Goal: Information Seeking & Learning: Learn about a topic

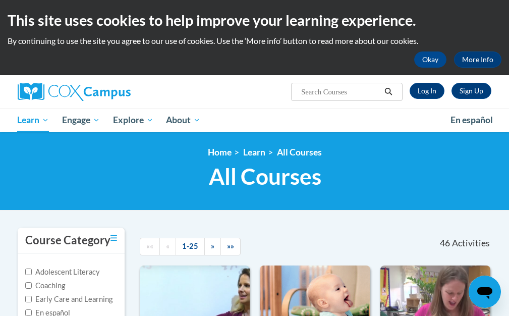
click at [326, 91] on input "Search..." at bounding box center [340, 92] width 81 height 12
type input "instructional coaching for change in children's futures"
click at [386, 90] on icon "Search" at bounding box center [389, 92] width 8 height 8
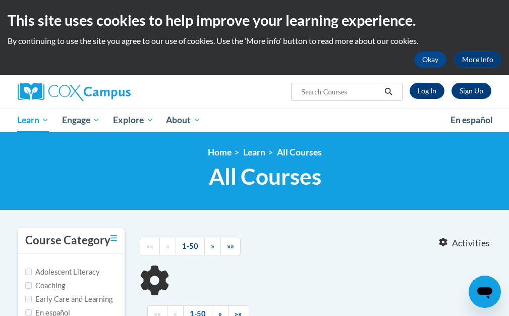
type input "instructional coaching for change in children's futures"
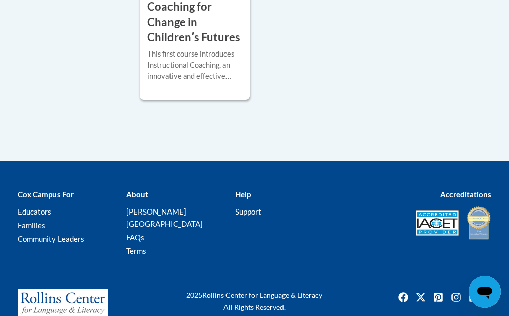
scroll to position [353, 0]
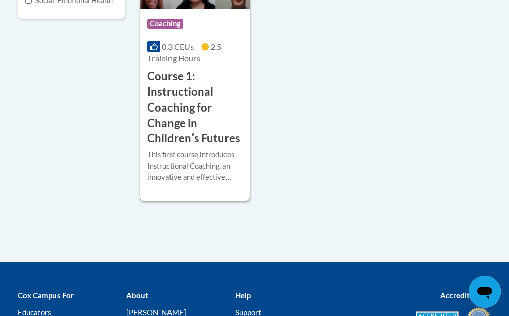
click at [182, 97] on h3 "Course 1: Instructional Coaching for Change in Childrenʹs Futures" at bounding box center [194, 108] width 95 height 78
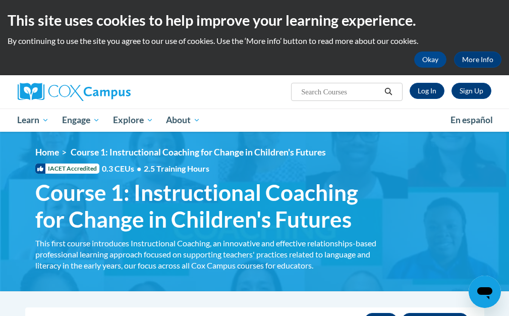
click at [349, 97] on input "Search..." at bounding box center [340, 92] width 81 height 12
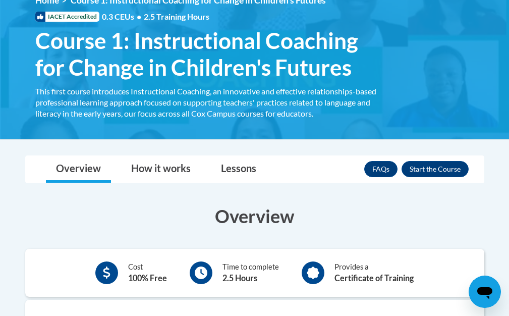
scroll to position [50, 0]
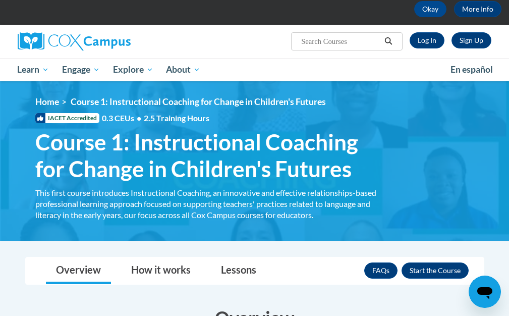
click at [321, 38] on input "Search..." at bounding box center [340, 41] width 81 height 12
type input "instructional coaching for change in children\'s futures"
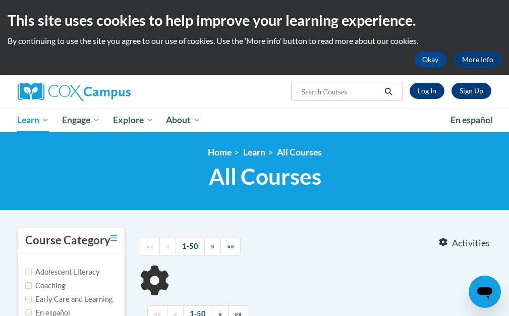
type input "instructional coaching for change in children\'s futures"
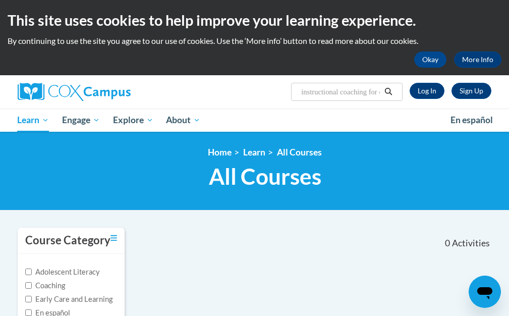
click at [378, 93] on input "instructional coaching for change in children\'s futures" at bounding box center [340, 92] width 81 height 12
click at [380, 93] on input "instructional coaching for change in children\'s futures" at bounding box center [340, 92] width 81 height 12
click at [375, 91] on input "instructional coaching for change in children\'s futures" at bounding box center [340, 92] width 81 height 12
click at [381, 93] on input "instructional coaching for change in children\'s futures" at bounding box center [340, 92] width 81 height 12
click at [359, 93] on input "instructional coaching for change in children\'s futures" at bounding box center [340, 92] width 81 height 12
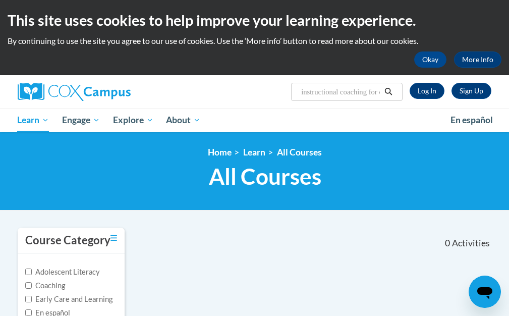
click at [390, 92] on icon "Search" at bounding box center [389, 92] width 8 height 8
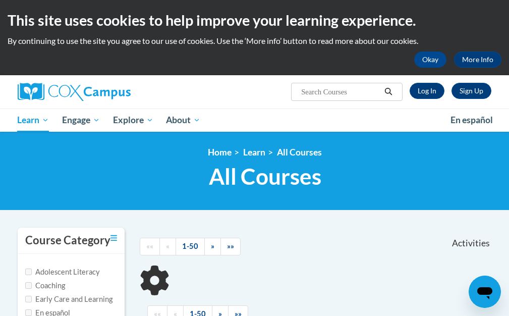
type input "instructional coaching for change in children\'s futures"
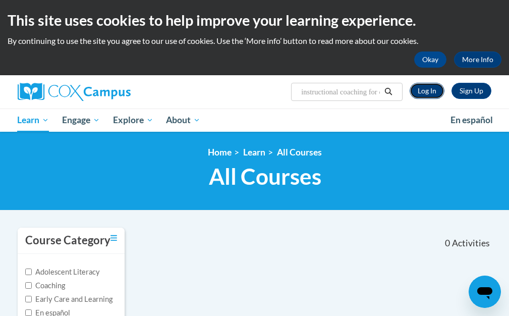
click at [426, 93] on link "Log In" at bounding box center [426, 91] width 35 height 16
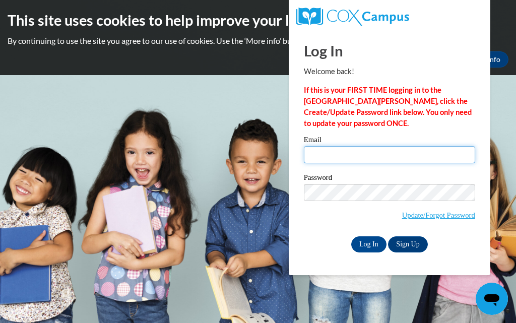
type input "[EMAIL_ADDRESS][DOMAIN_NAME]"
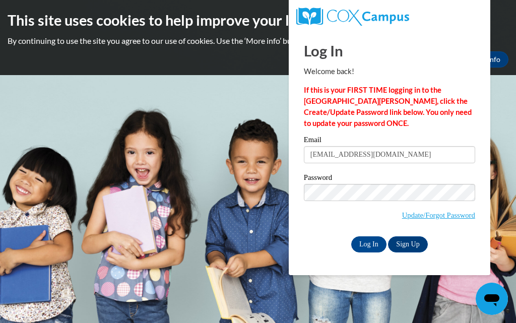
click at [218, 172] on body "This site uses cookies to help improve your learning experience. By continuing …" at bounding box center [258, 161] width 516 height 323
click at [363, 244] on input "Log In" at bounding box center [368, 244] width 35 height 16
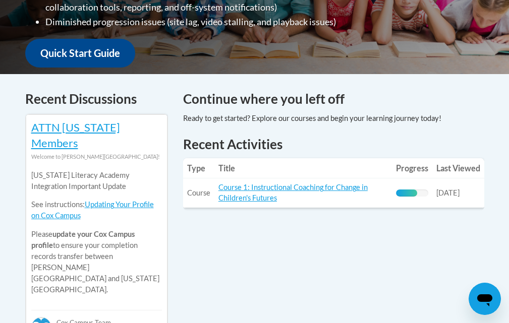
scroll to position [353, 0]
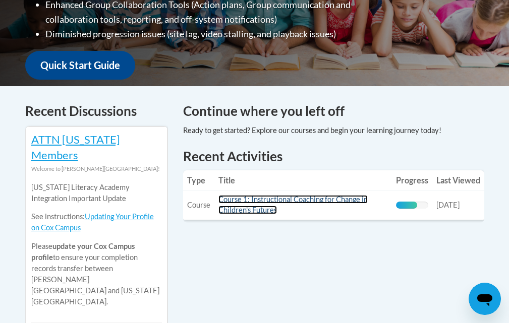
click at [254, 206] on link "Course 1: Instructional Coaching for Change in Children's Futures" at bounding box center [292, 204] width 149 height 19
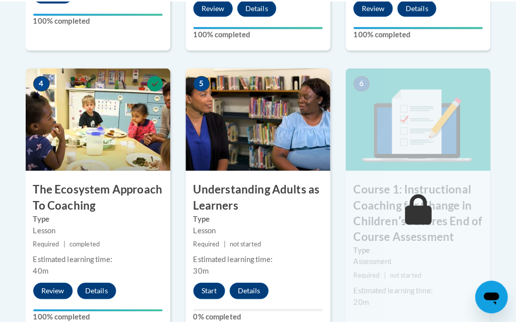
scroll to position [655, 0]
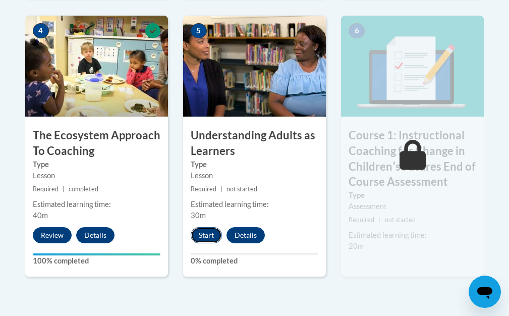
click at [209, 235] on button "Start" at bounding box center [206, 235] width 31 height 16
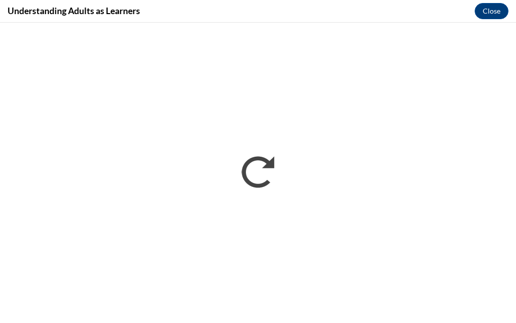
scroll to position [0, 0]
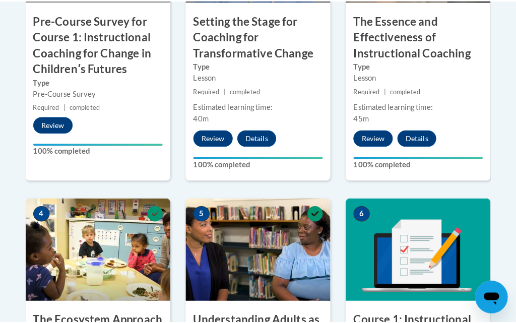
scroll to position [655, 0]
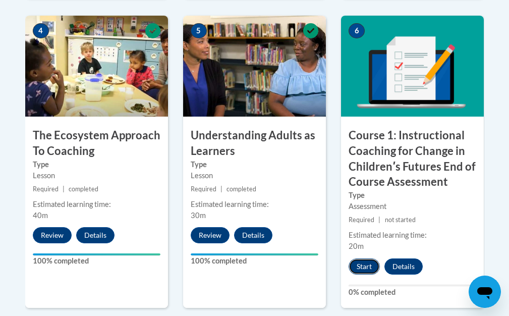
click at [360, 270] on button "Start" at bounding box center [363, 266] width 31 height 16
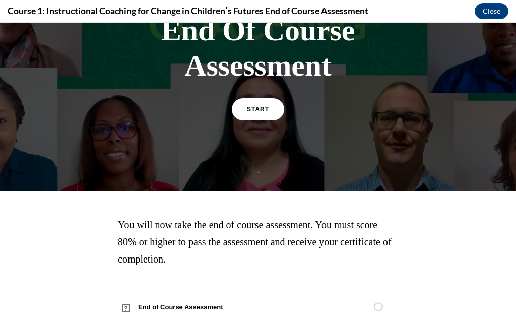
scroll to position [202, 0]
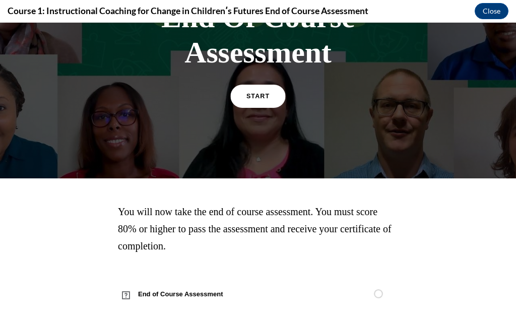
click at [263, 101] on link "START" at bounding box center [257, 96] width 55 height 23
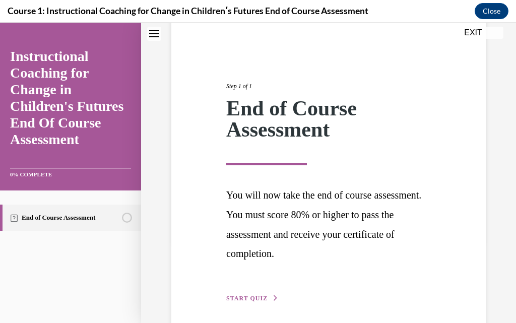
scroll to position [92, 0]
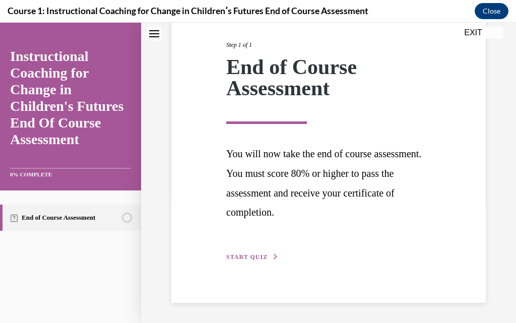
click at [255, 256] on span "START QUIZ" at bounding box center [246, 257] width 41 height 7
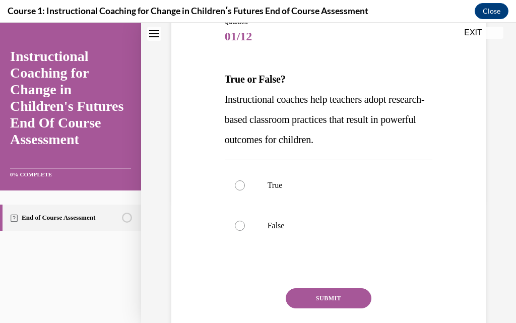
scroll to position [81, 0]
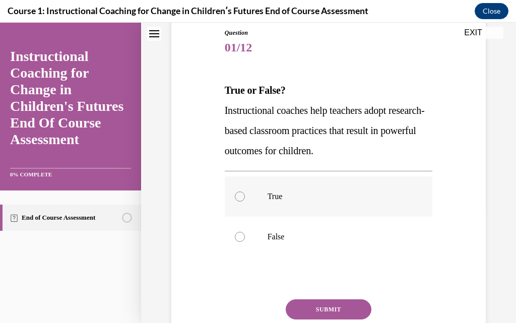
click at [241, 192] on div at bounding box center [240, 197] width 10 height 10
click at [241, 192] on input "True" at bounding box center [240, 197] width 10 height 10
radio input "true"
click at [320, 307] on button "SUBMIT" at bounding box center [329, 309] width 86 height 20
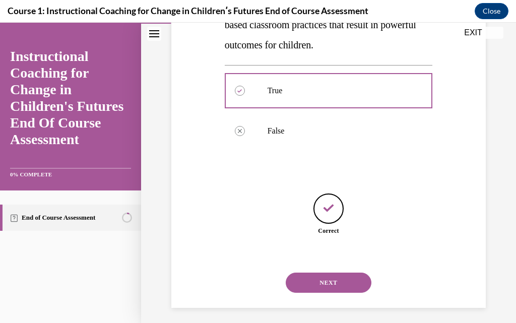
scroll to position [192, 0]
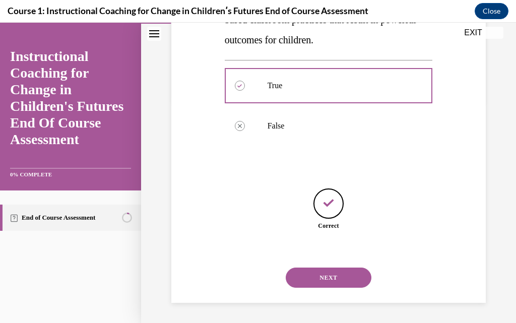
click at [315, 279] on button "NEXT" at bounding box center [329, 278] width 86 height 20
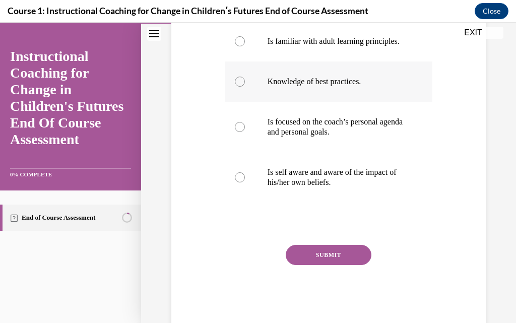
scroll to position [302, 0]
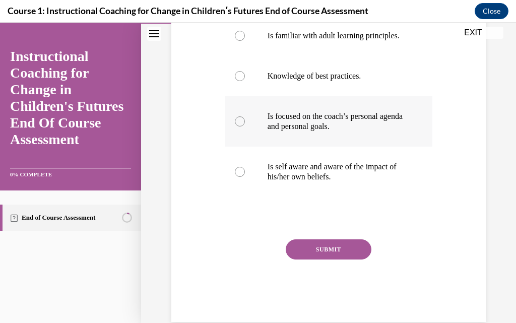
click at [239, 127] on div at bounding box center [240, 121] width 10 height 10
click at [239, 127] on input "Is focused on the coach’s personal agenda and personal goals." at bounding box center [240, 121] width 10 height 10
radio input "true"
click at [316, 260] on button "SUBMIT" at bounding box center [329, 249] width 86 height 20
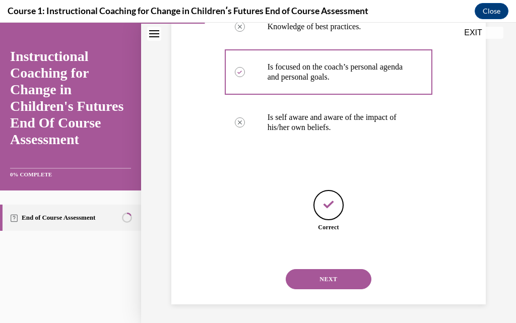
scroll to position [363, 0]
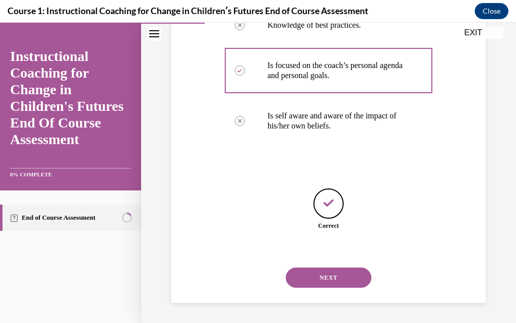
click at [318, 272] on button "NEXT" at bounding box center [329, 278] width 86 height 20
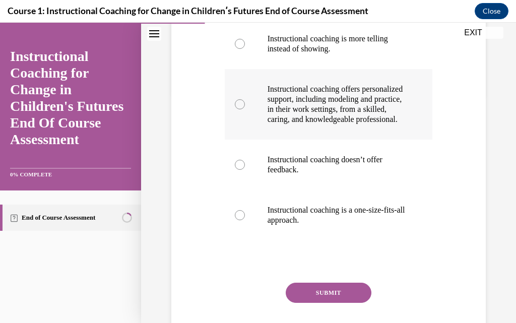
scroll to position [202, 0]
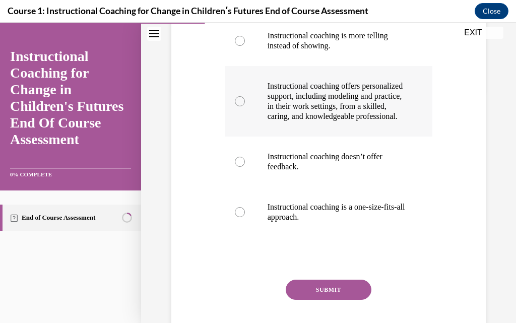
click at [242, 106] on div at bounding box center [240, 101] width 10 height 10
click at [242, 106] on input "Instructional coaching offers personalized support, including modeling and prac…" at bounding box center [240, 101] width 10 height 10
radio input "true"
click at [324, 296] on button "SUBMIT" at bounding box center [329, 290] width 86 height 20
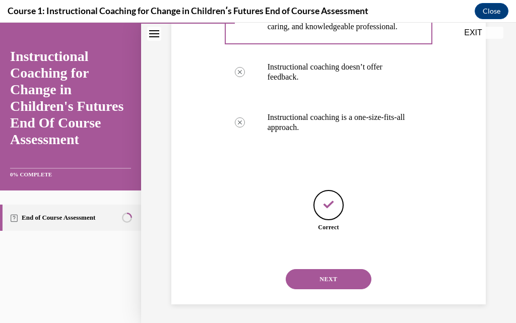
scroll to position [303, 0]
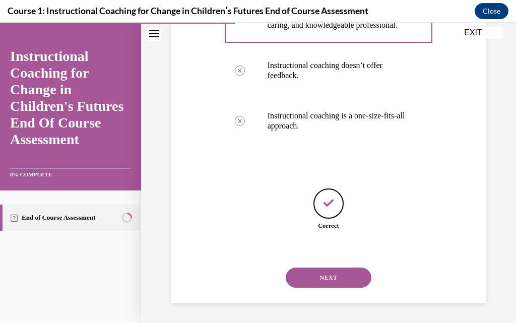
click at [319, 272] on button "NEXT" at bounding box center [329, 278] width 86 height 20
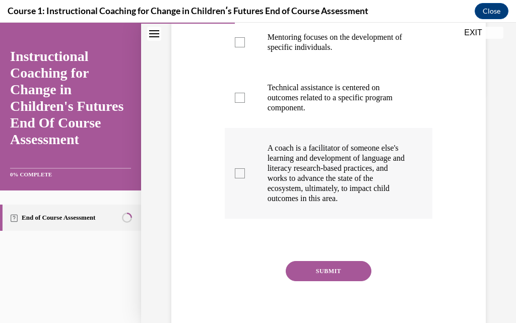
scroll to position [202, 0]
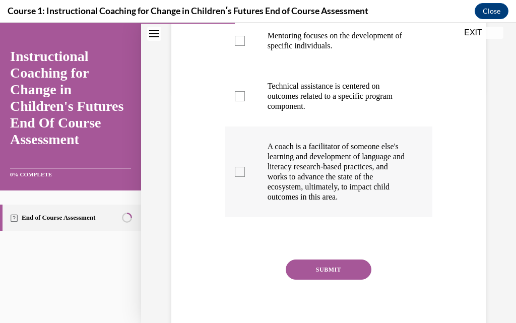
click at [235, 162] on label "A coach is a facilitator of someone else's learning and development of language…" at bounding box center [329, 172] width 208 height 91
click at [235, 167] on input "A coach is a facilitator of someone else's learning and development of language…" at bounding box center [240, 172] width 10 height 10
checkbox input "true"
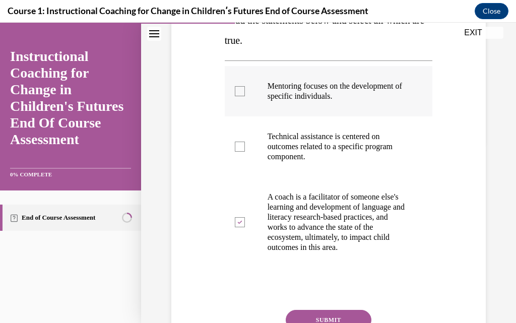
click at [240, 95] on div at bounding box center [240, 91] width 10 height 10
click at [240, 95] on input "Mentoring focuses on the development of specific individuals." at bounding box center [240, 91] width 10 height 10
checkbox input "true"
click at [316, 315] on button "SUBMIT" at bounding box center [329, 320] width 86 height 20
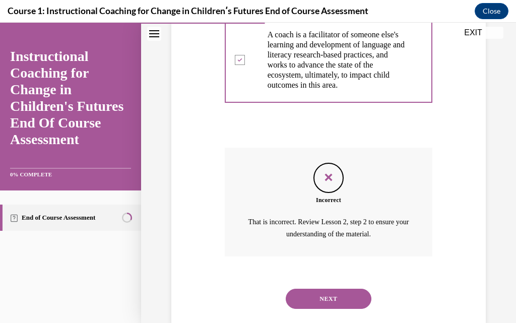
scroll to position [335, 0]
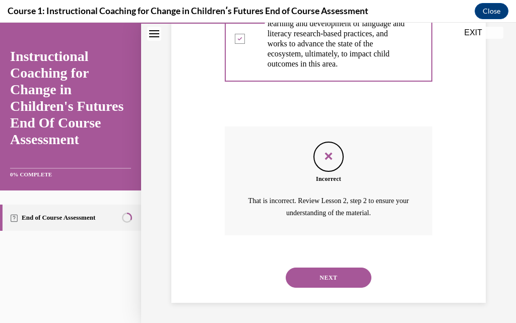
click at [332, 279] on button "NEXT" at bounding box center [329, 278] width 86 height 20
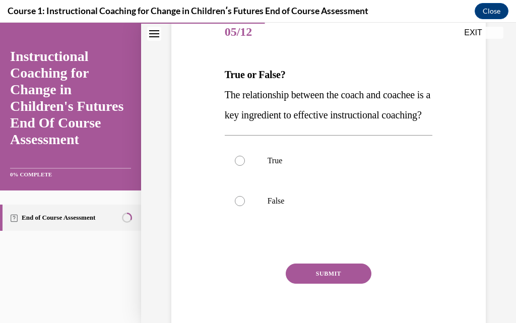
scroll to position [101, 0]
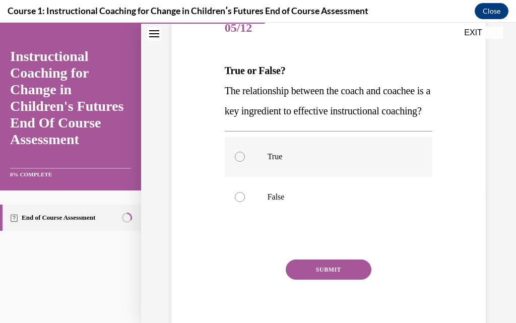
click at [238, 162] on div at bounding box center [240, 157] width 10 height 10
click at [238, 162] on input "True" at bounding box center [240, 157] width 10 height 10
radio input "true"
click at [331, 280] on button "SUBMIT" at bounding box center [329, 270] width 86 height 20
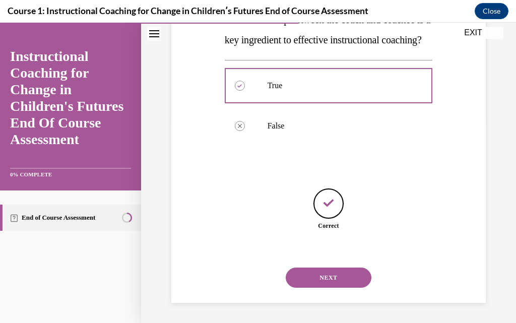
scroll to position [192, 0]
click at [330, 280] on button "NEXT" at bounding box center [329, 278] width 86 height 20
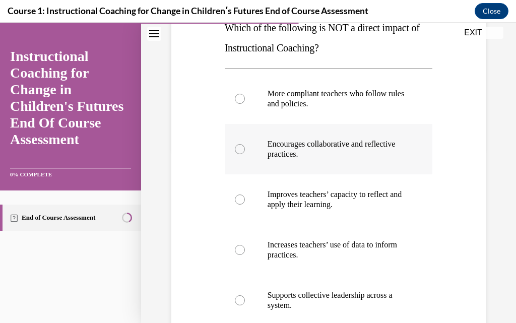
scroll to position [151, 0]
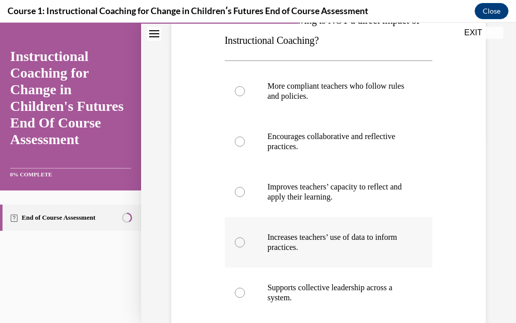
click at [235, 240] on div at bounding box center [240, 242] width 10 height 10
click at [235, 240] on input "Increases teachers’ use of data to inform practices." at bounding box center [240, 242] width 10 height 10
radio input "true"
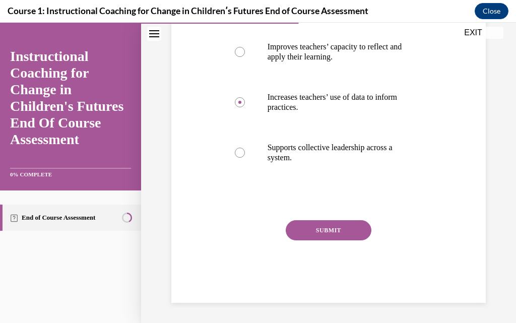
click at [325, 229] on button "SUBMIT" at bounding box center [329, 230] width 86 height 20
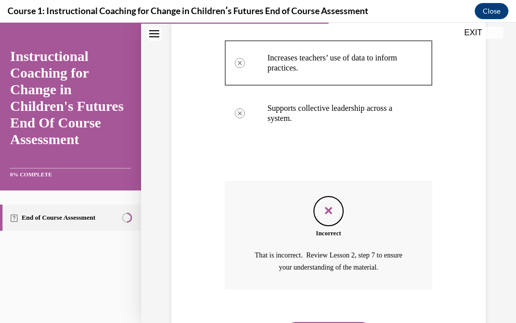
scroll to position [385, 0]
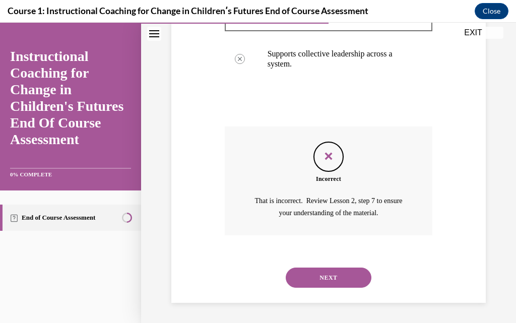
click at [328, 277] on button "NEXT" at bounding box center [329, 278] width 86 height 20
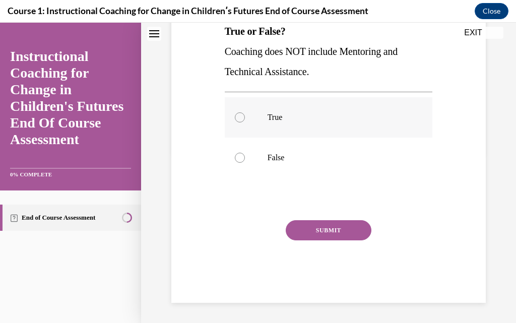
scroll to position [0, 0]
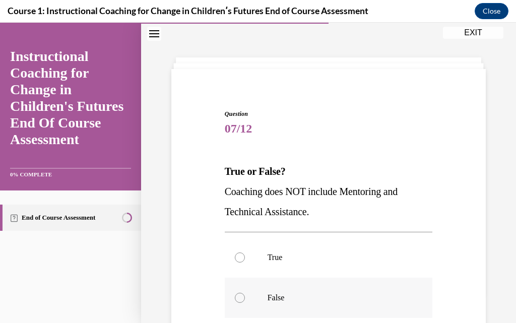
click at [240, 299] on div at bounding box center [240, 298] width 10 height 10
click at [240, 299] on input "False" at bounding box center [240, 298] width 10 height 10
radio input "true"
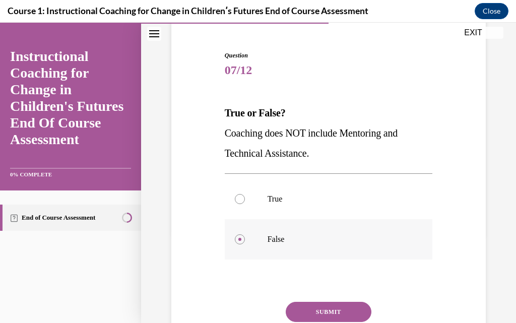
scroll to position [140, 0]
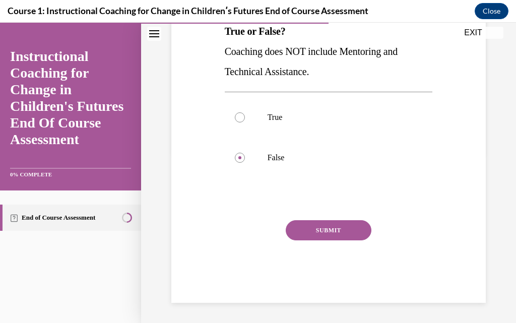
click at [327, 233] on button "SUBMIT" at bounding box center [329, 230] width 86 height 20
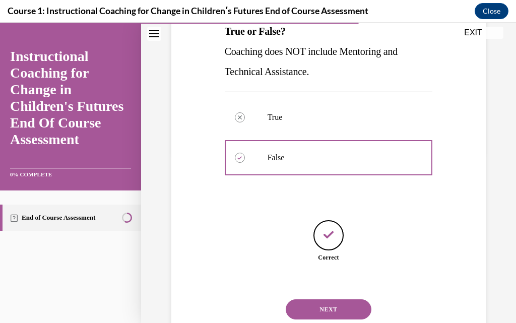
scroll to position [172, 0]
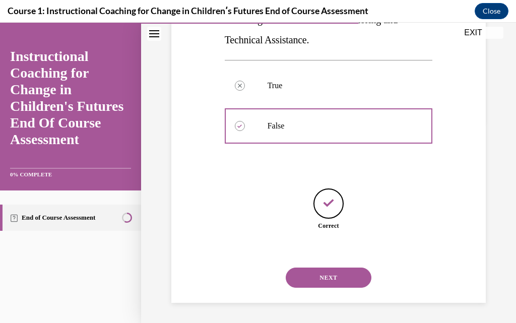
click at [325, 277] on button "NEXT" at bounding box center [329, 278] width 86 height 20
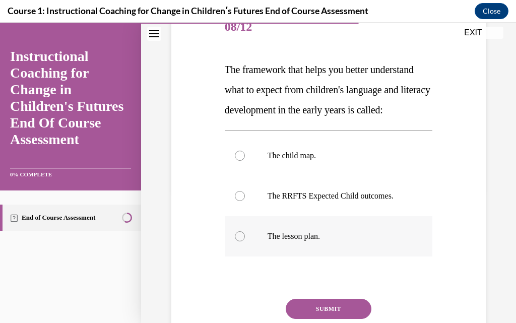
scroll to position [101, 0]
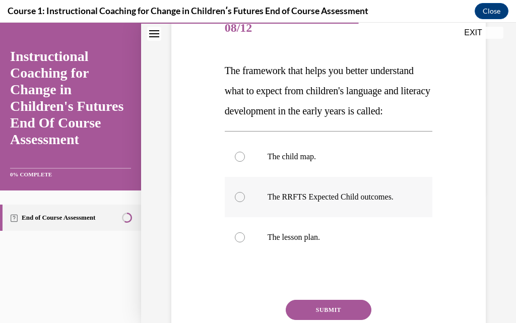
click at [238, 202] on div at bounding box center [240, 197] width 10 height 10
click at [238, 202] on input "The RRFTS Expected Child outcomes." at bounding box center [240, 197] width 10 height 10
radio input "true"
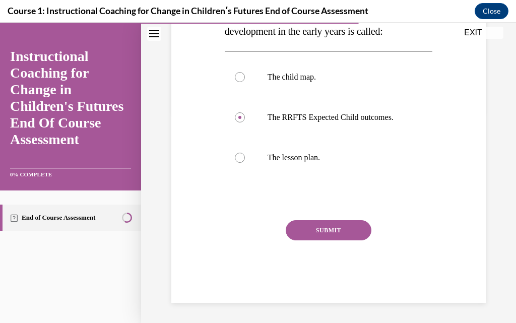
click at [310, 231] on button "SUBMIT" at bounding box center [329, 230] width 86 height 20
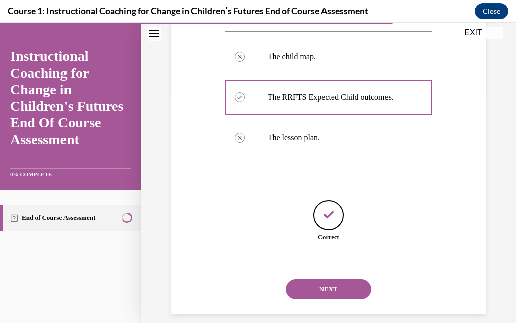
scroll to position [232, 0]
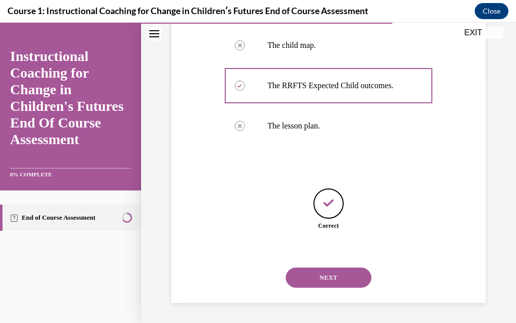
click at [312, 271] on button "NEXT" at bounding box center [329, 278] width 86 height 20
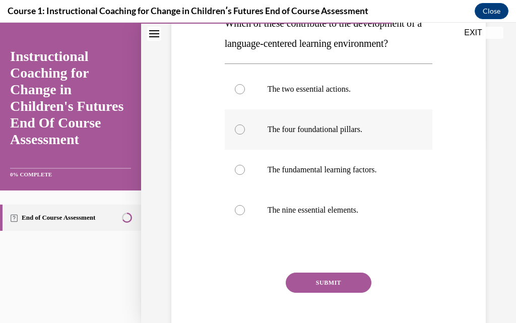
scroll to position [151, 0]
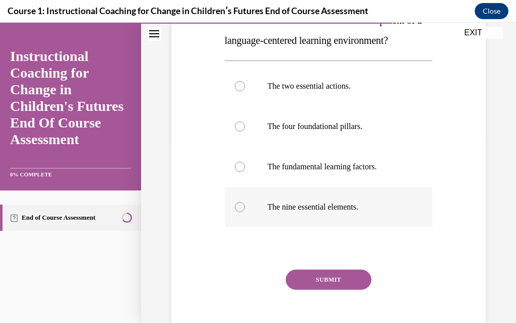
click at [238, 207] on div at bounding box center [240, 207] width 10 height 10
click at [238, 207] on input "The nine essential elements." at bounding box center [240, 207] width 10 height 10
radio input "true"
click at [323, 276] on button "SUBMIT" at bounding box center [329, 280] width 86 height 20
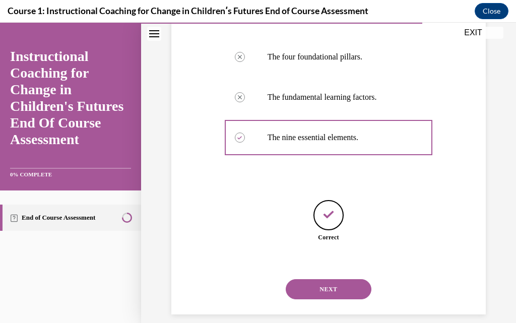
scroll to position [232, 0]
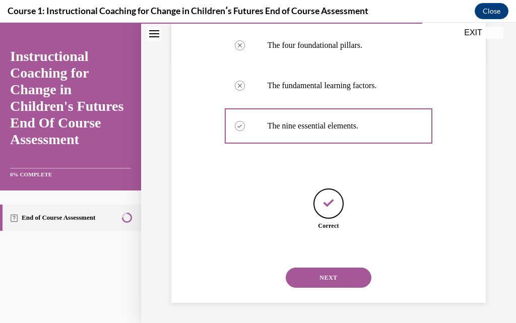
click at [322, 275] on button "NEXT" at bounding box center [329, 278] width 86 height 20
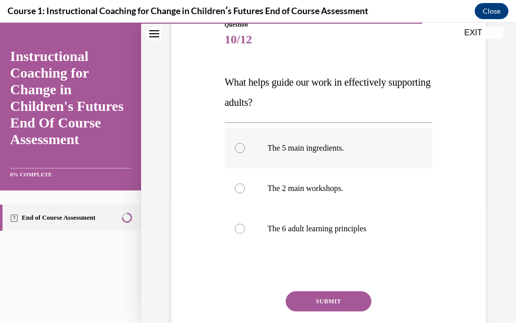
scroll to position [101, 0]
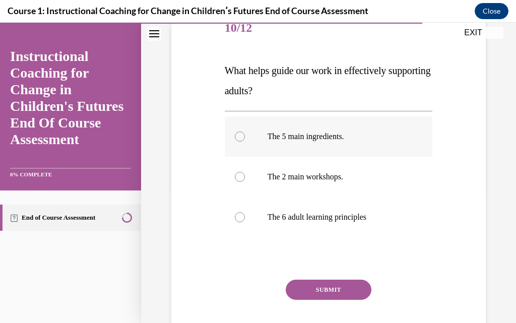
click at [239, 135] on div at bounding box center [240, 137] width 10 height 10
click at [239, 135] on input "The 5 main ingredients." at bounding box center [240, 137] width 10 height 10
radio input "true"
click at [332, 285] on button "SUBMIT" at bounding box center [329, 290] width 86 height 20
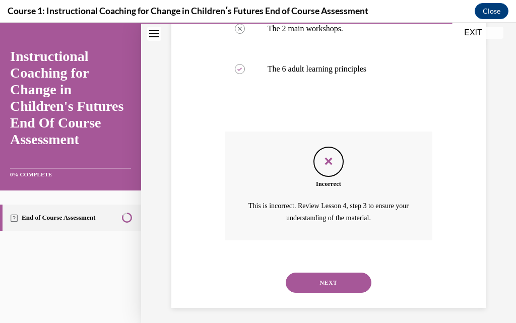
scroll to position [254, 0]
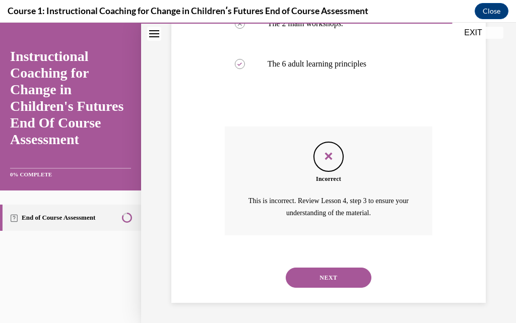
click at [324, 280] on button "NEXT" at bounding box center [329, 278] width 86 height 20
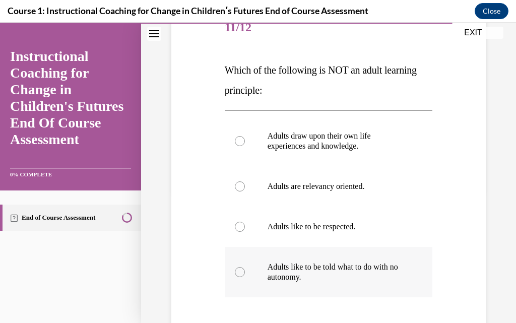
scroll to position [101, 0]
click at [235, 189] on div at bounding box center [240, 187] width 10 height 10
click at [235, 189] on input "Adults are relevancy oriented." at bounding box center [240, 187] width 10 height 10
radio input "true"
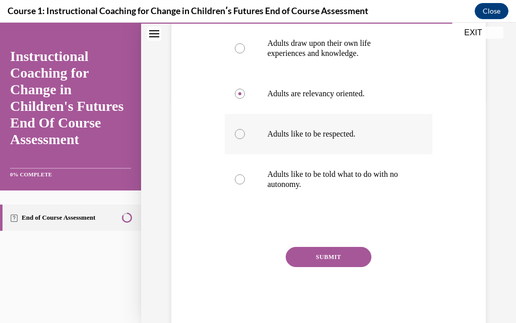
scroll to position [202, 0]
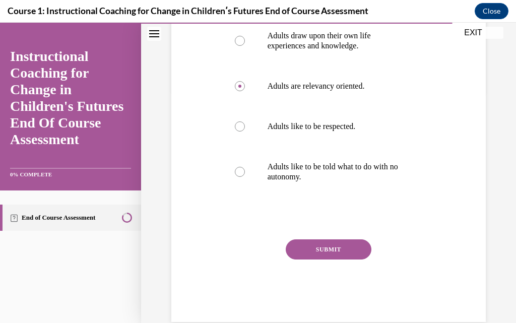
click at [318, 248] on button "SUBMIT" at bounding box center [329, 249] width 86 height 20
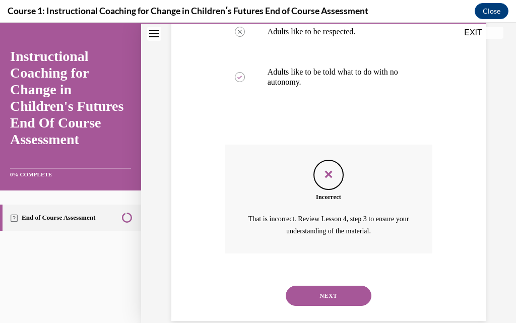
scroll to position [315, 0]
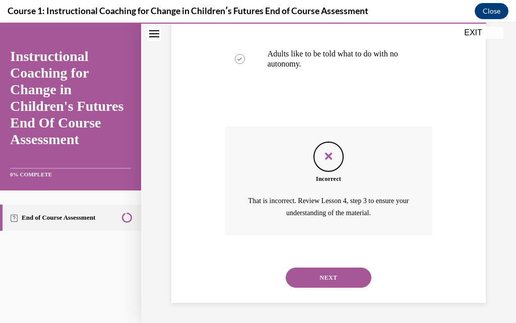
click at [317, 274] on button "NEXT" at bounding box center [329, 278] width 86 height 20
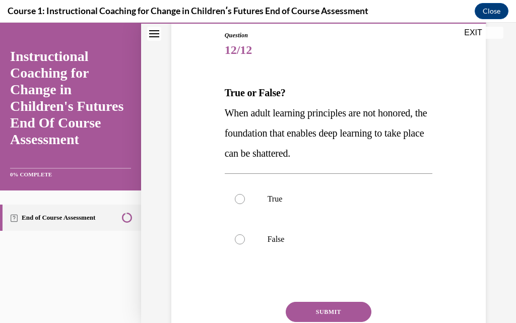
scroll to position [101, 0]
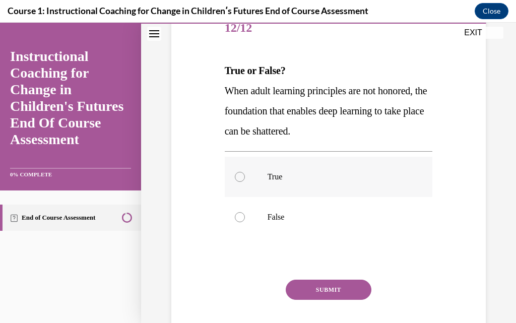
click at [239, 180] on div at bounding box center [240, 177] width 10 height 10
click at [239, 180] on input "True" at bounding box center [240, 177] width 10 height 10
radio input "true"
click at [309, 285] on button "SUBMIT" at bounding box center [329, 290] width 86 height 20
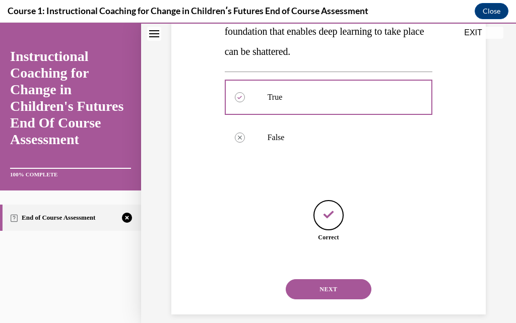
scroll to position [192, 0]
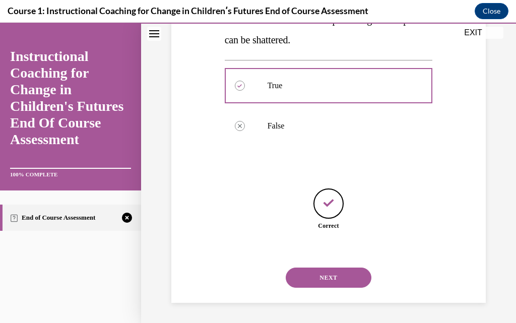
click at [325, 275] on button "NEXT" at bounding box center [329, 278] width 86 height 20
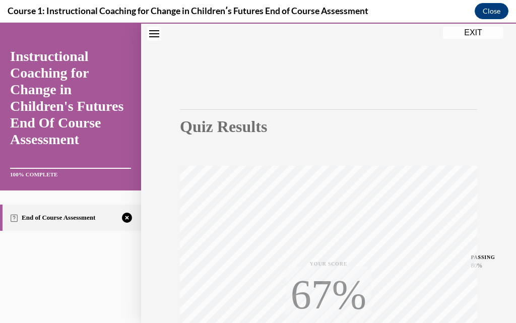
scroll to position [186, 0]
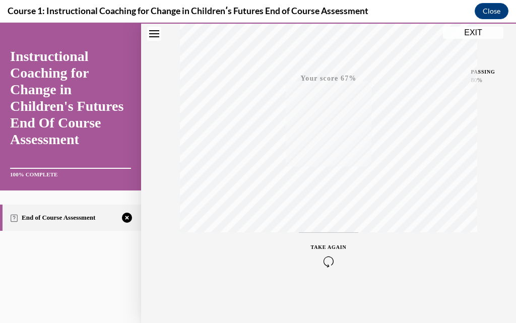
click at [325, 257] on icon "button" at bounding box center [329, 261] width 36 height 11
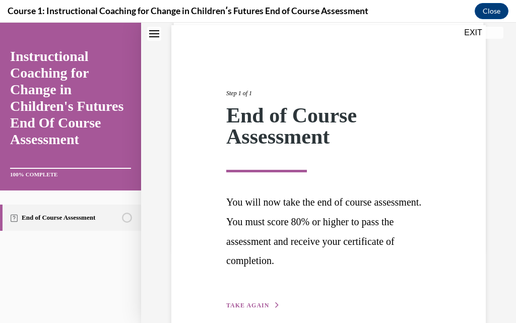
scroll to position [92, 0]
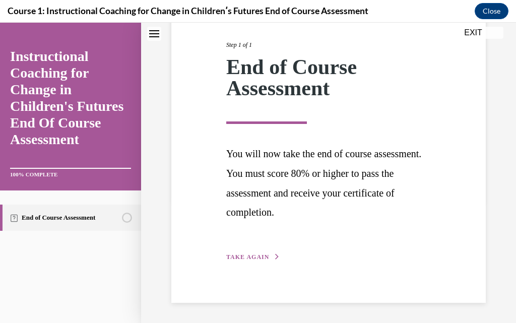
click at [244, 257] on span "TAKE AGAIN" at bounding box center [247, 257] width 43 height 7
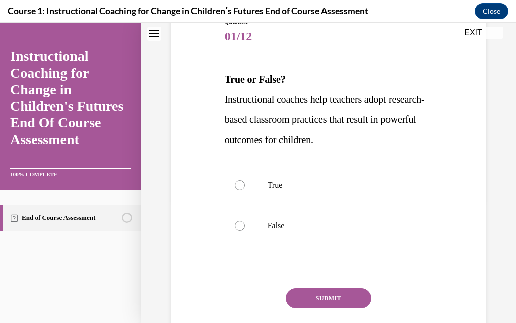
scroll to position [81, 0]
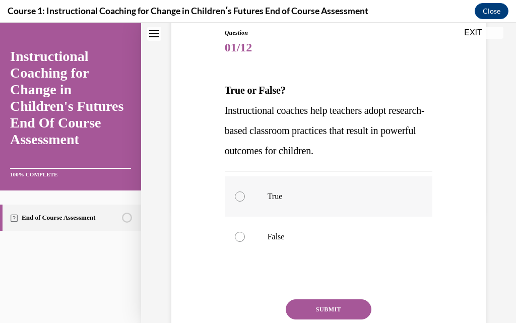
click at [235, 198] on div at bounding box center [240, 197] width 10 height 10
click at [235, 198] on input "True" at bounding box center [240, 197] width 10 height 10
radio input "true"
click at [343, 312] on button "SUBMIT" at bounding box center [329, 309] width 86 height 20
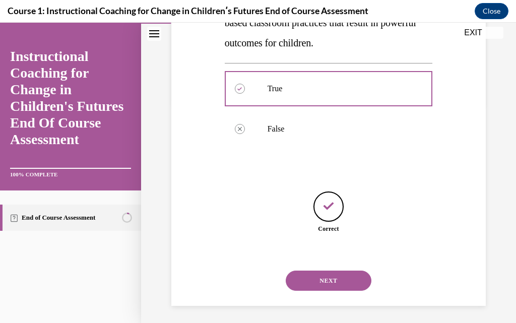
scroll to position [192, 0]
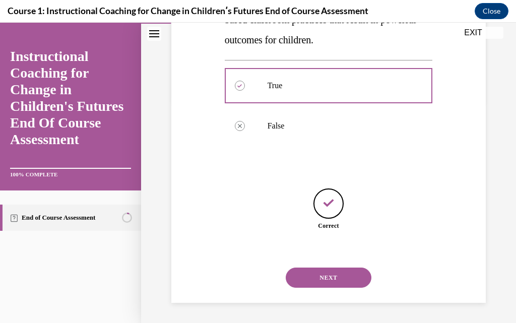
click at [331, 275] on button "NEXT" at bounding box center [329, 278] width 86 height 20
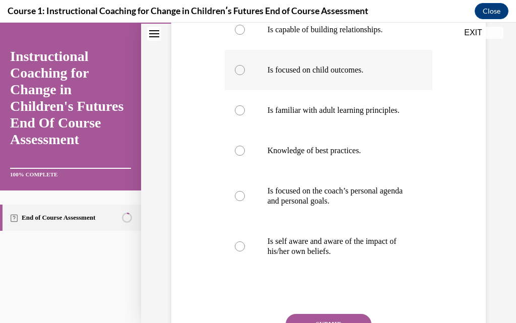
scroll to position [231, 0]
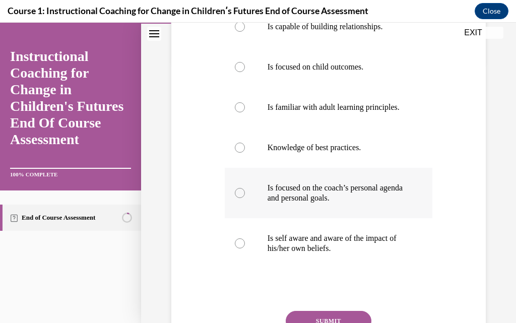
click at [237, 198] on div at bounding box center [240, 193] width 10 height 10
click at [237, 198] on input "Is focused on the coach’s personal agenda and personal goals." at bounding box center [240, 193] width 10 height 10
radio input "true"
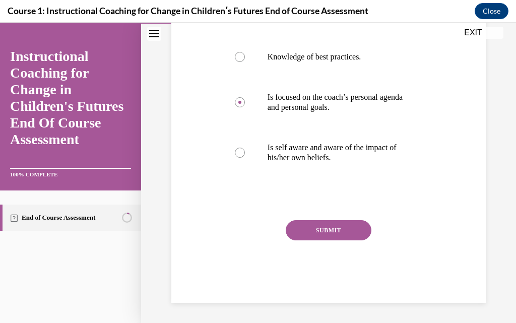
scroll to position [332, 0]
click at [340, 238] on button "SUBMIT" at bounding box center [329, 230] width 86 height 20
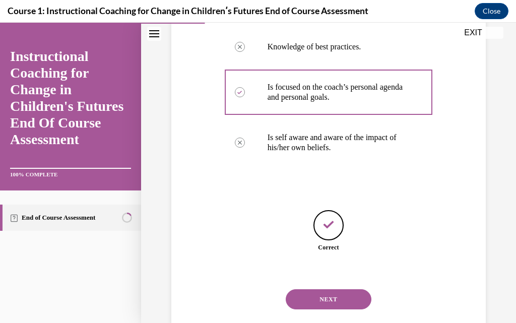
scroll to position [363, 0]
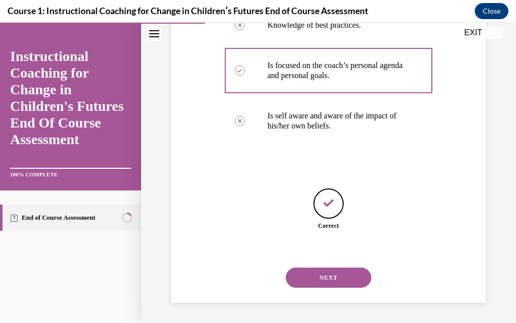
click at [314, 273] on button "NEXT" at bounding box center [329, 278] width 86 height 20
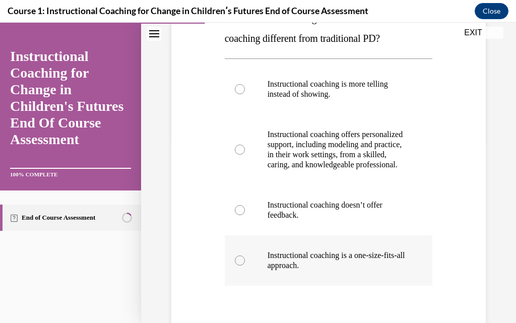
scroll to position [101, 0]
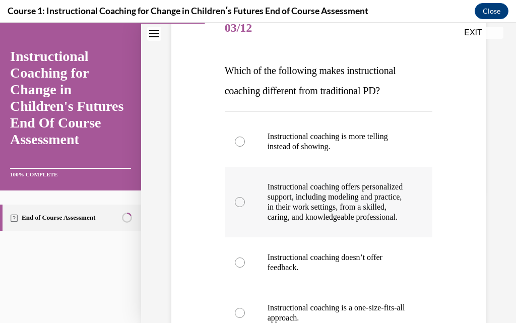
click at [239, 207] on div at bounding box center [240, 202] width 10 height 10
click at [239, 207] on input "Instructional coaching offers personalized support, including modeling and prac…" at bounding box center [240, 202] width 10 height 10
radio input "true"
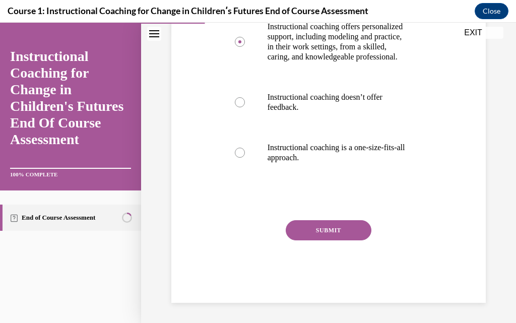
scroll to position [271, 0]
click at [327, 224] on button "SUBMIT" at bounding box center [329, 230] width 86 height 20
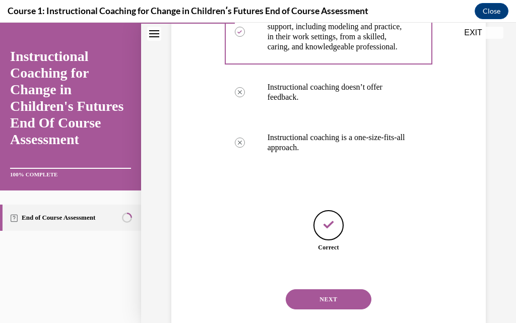
scroll to position [303, 0]
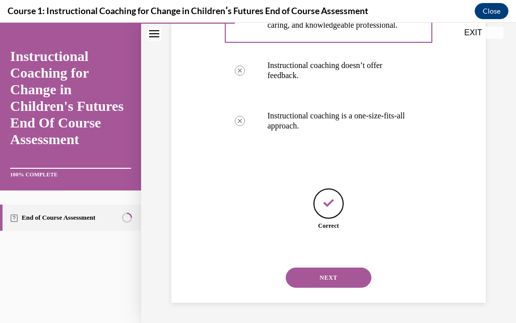
click at [315, 275] on button "NEXT" at bounding box center [329, 278] width 86 height 20
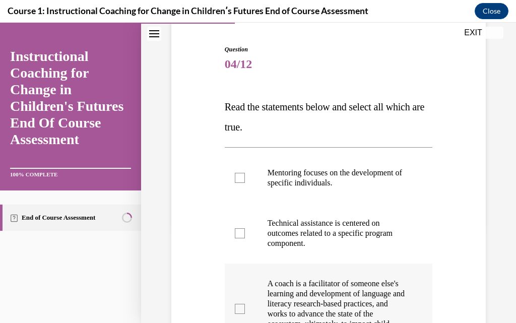
scroll to position [50, 0]
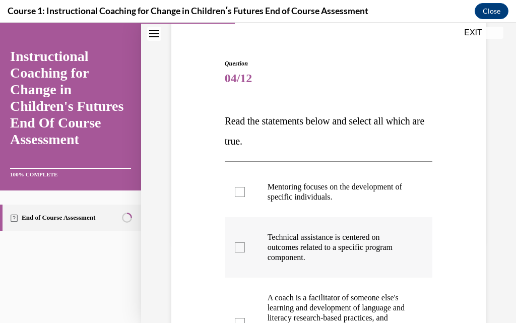
click at [232, 248] on label "Technical assistance is centered on outcomes related to a specific program comp…" at bounding box center [329, 247] width 208 height 60
click at [235, 248] on input "Technical assistance is centered on outcomes related to a specific program comp…" at bounding box center [240, 247] width 10 height 10
checkbox input "true"
click at [242, 198] on label "Mentoring focuses on the development of specific individuals." at bounding box center [329, 192] width 208 height 50
click at [239, 190] on div at bounding box center [240, 192] width 10 height 10
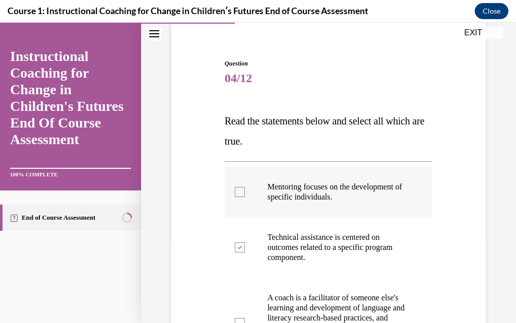
click at [239, 190] on input "Mentoring focuses on the development of specific individuals." at bounding box center [240, 192] width 10 height 10
checkbox input "true"
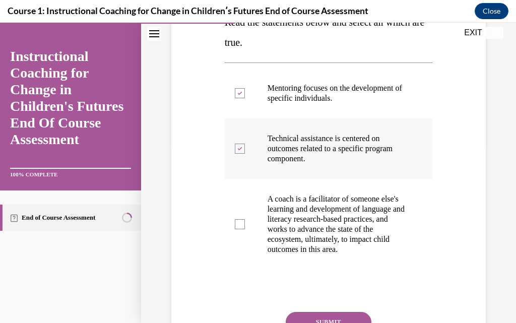
scroll to position [151, 0]
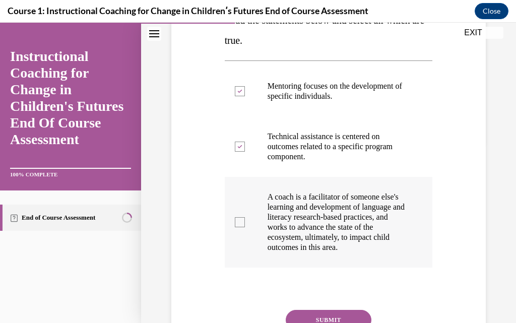
click at [235, 222] on div at bounding box center [240, 222] width 10 height 10
click at [235, 222] on input "A coach is a facilitator of someone else's learning and development of language…" at bounding box center [240, 222] width 10 height 10
checkbox input "true"
click at [239, 94] on div at bounding box center [240, 91] width 10 height 10
click at [239, 94] on input "Mentoring focuses on the development of specific individuals." at bounding box center [240, 91] width 10 height 10
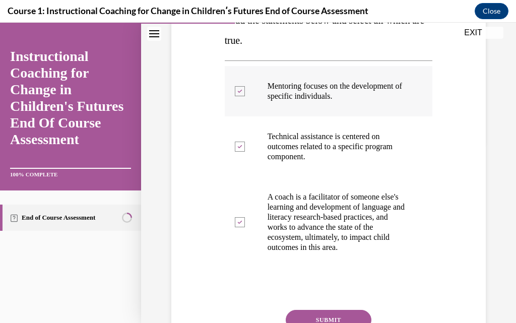
checkbox input "false"
click at [310, 315] on button "SUBMIT" at bounding box center [329, 320] width 86 height 20
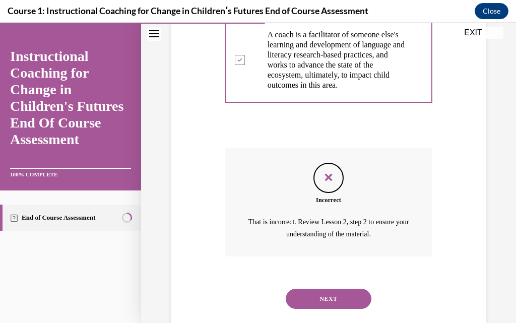
scroll to position [335, 0]
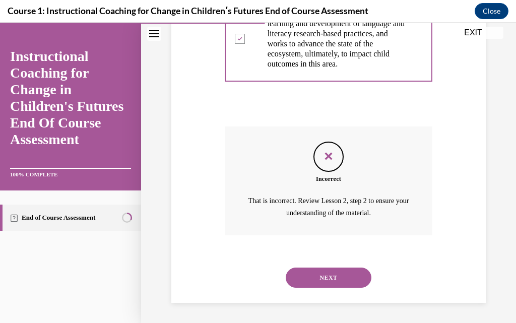
click at [322, 278] on button "NEXT" at bounding box center [329, 278] width 86 height 20
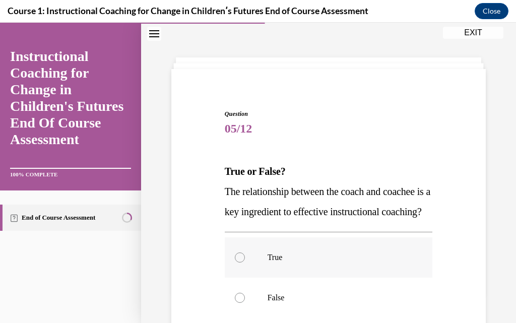
click at [238, 263] on div at bounding box center [240, 258] width 10 height 10
click at [238, 263] on input "True" at bounding box center [240, 258] width 10 height 10
radio input "true"
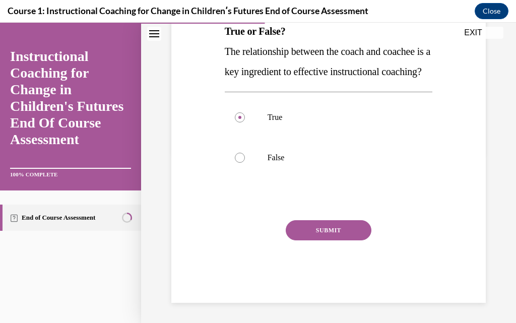
click at [331, 238] on button "SUBMIT" at bounding box center [329, 230] width 86 height 20
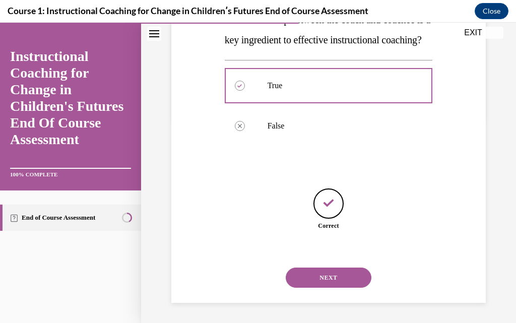
scroll to position [192, 0]
click at [330, 273] on button "NEXT" at bounding box center [329, 278] width 86 height 20
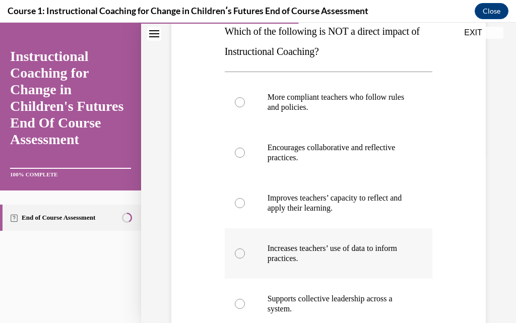
scroll to position [191, 0]
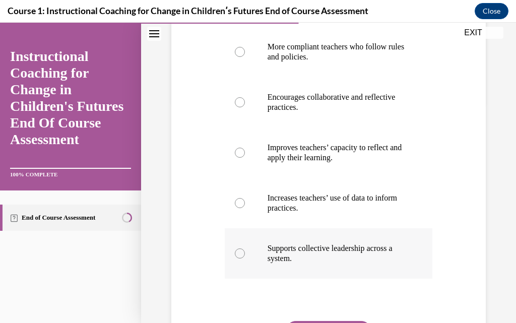
click at [240, 256] on div at bounding box center [240, 254] width 10 height 10
click at [240, 256] on input "Supports collective leadership across a system." at bounding box center [240, 254] width 10 height 10
radio input "true"
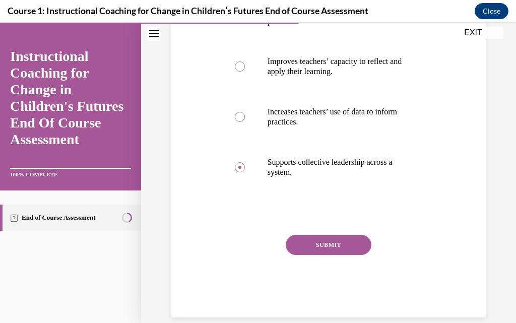
scroll to position [291, 0]
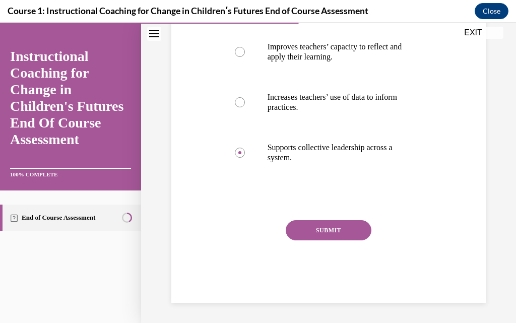
click at [322, 228] on button "SUBMIT" at bounding box center [329, 230] width 86 height 20
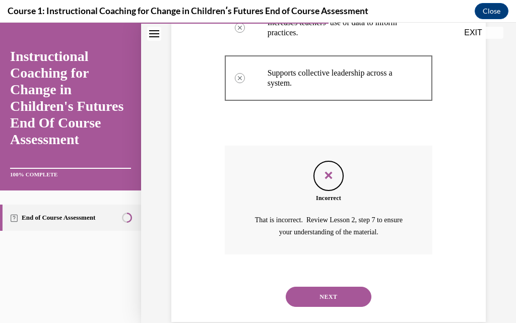
scroll to position [385, 0]
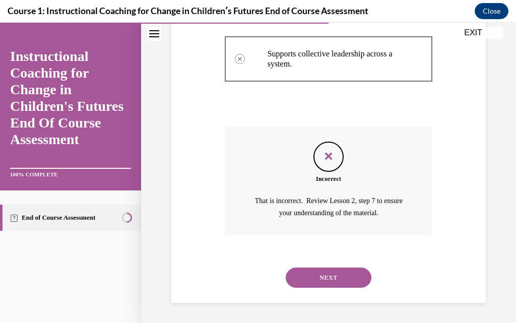
click at [333, 277] on button "NEXT" at bounding box center [329, 278] width 86 height 20
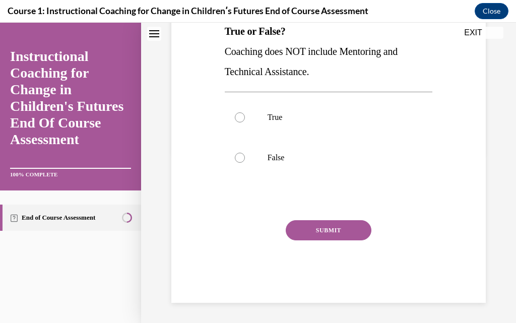
scroll to position [0, 0]
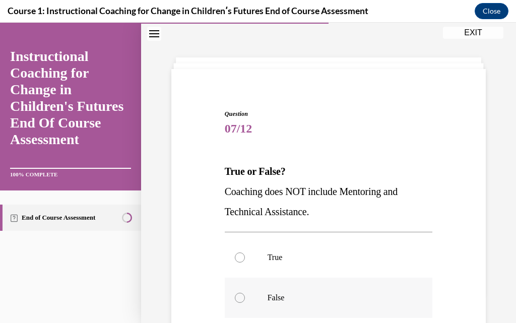
click at [239, 293] on div at bounding box center [240, 298] width 10 height 10
click at [239, 293] on input "False" at bounding box center [240, 298] width 10 height 10
radio input "true"
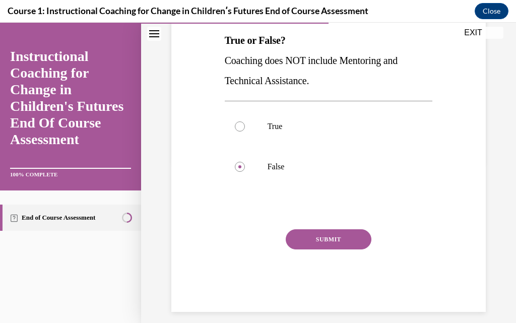
scroll to position [140, 0]
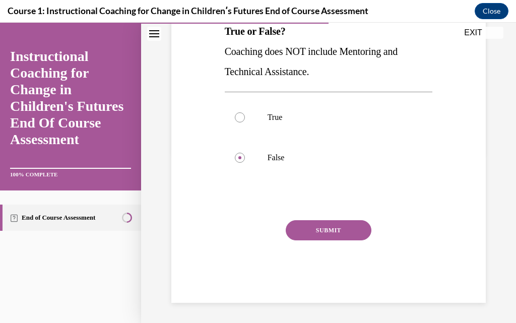
click at [327, 230] on button "SUBMIT" at bounding box center [329, 230] width 86 height 20
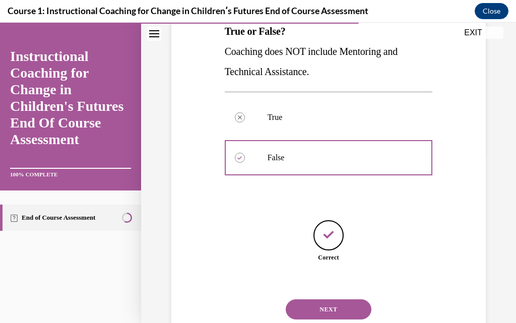
scroll to position [172, 0]
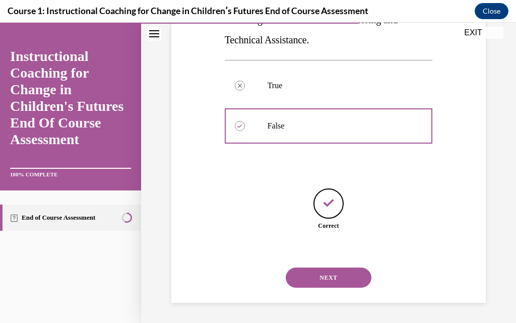
click at [320, 272] on button "NEXT" at bounding box center [329, 278] width 86 height 20
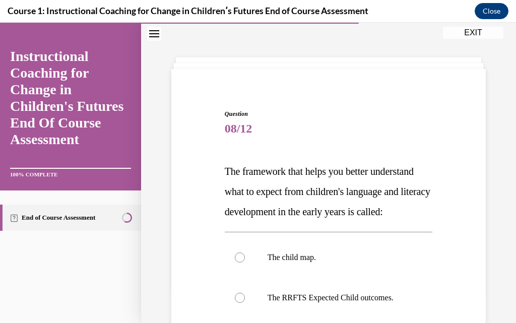
scroll to position [101, 0]
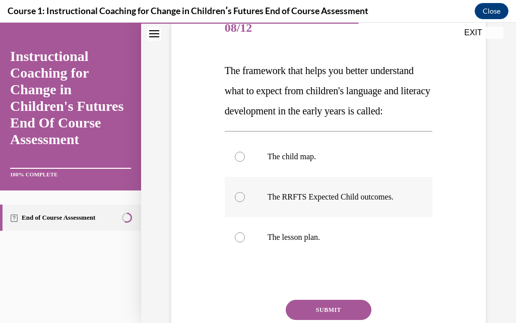
click at [241, 202] on div at bounding box center [240, 197] width 10 height 10
click at [241, 202] on input "The RRFTS Expected Child outcomes." at bounding box center [240, 197] width 10 height 10
radio input "true"
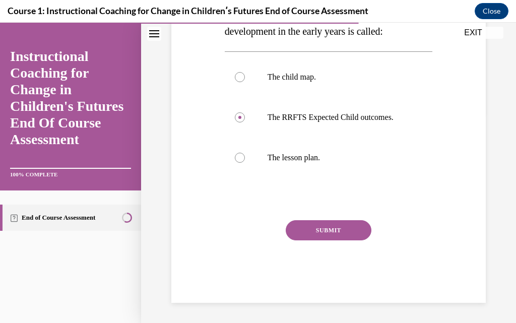
click at [315, 235] on button "SUBMIT" at bounding box center [329, 230] width 86 height 20
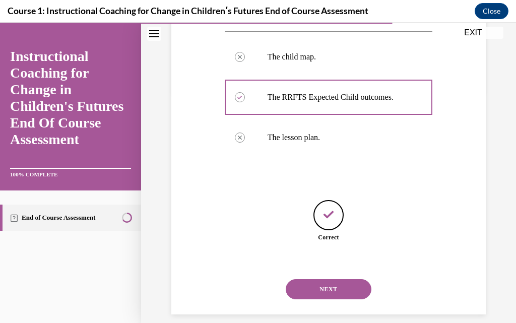
scroll to position [232, 0]
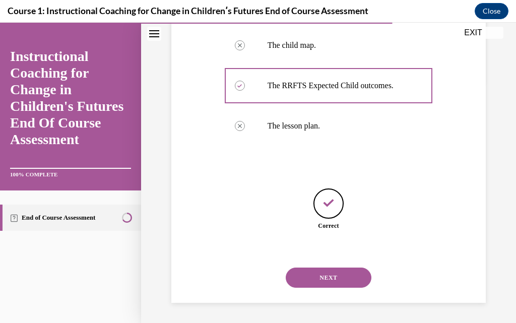
click at [316, 274] on button "NEXT" at bounding box center [329, 278] width 86 height 20
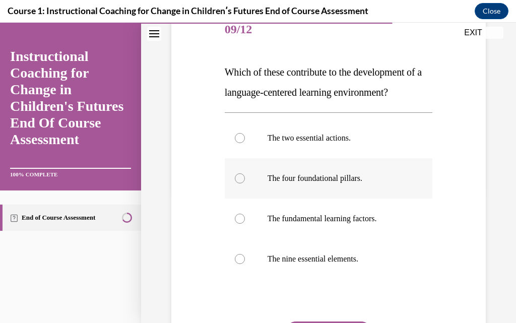
scroll to position [101, 0]
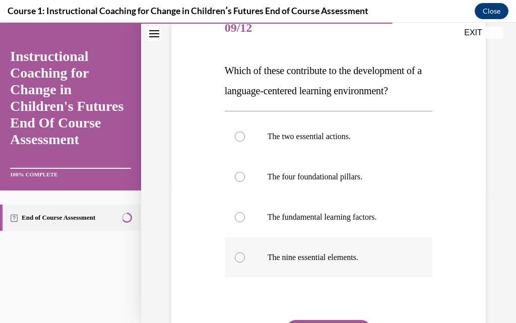
click at [236, 257] on div at bounding box center [240, 258] width 10 height 10
click at [236, 257] on input "The nine essential elements." at bounding box center [240, 258] width 10 height 10
radio input "true"
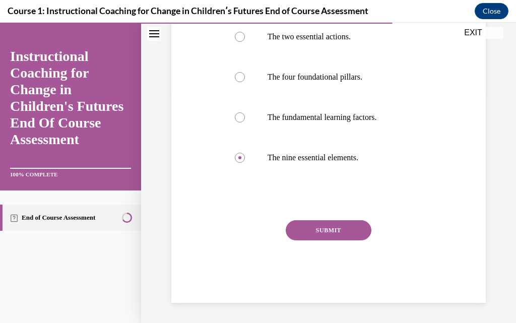
click at [335, 232] on button "SUBMIT" at bounding box center [329, 230] width 86 height 20
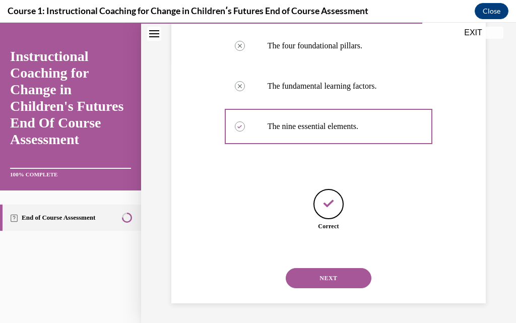
scroll to position [232, 0]
click at [313, 273] on button "NEXT" at bounding box center [329, 278] width 86 height 20
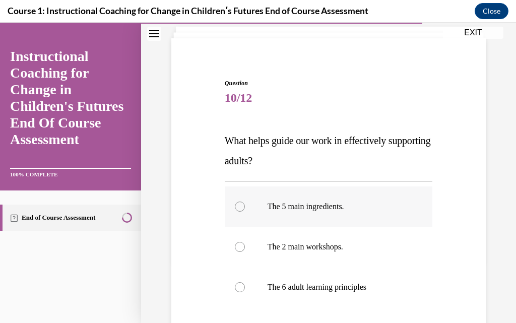
scroll to position [50, 0]
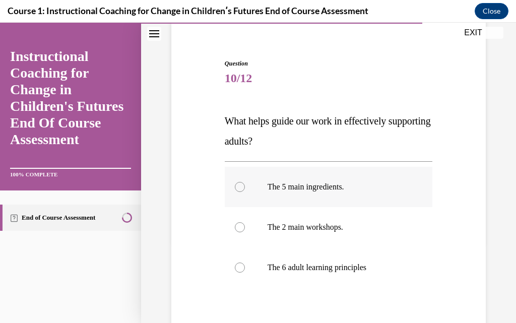
click at [237, 186] on div at bounding box center [240, 187] width 10 height 10
click at [237, 186] on input "The 5 main ingredients." at bounding box center [240, 187] width 10 height 10
radio input "true"
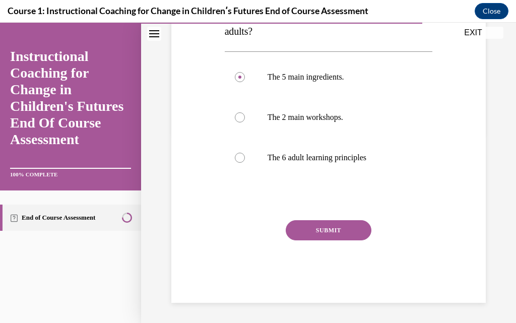
click at [321, 225] on button "SUBMIT" at bounding box center [329, 230] width 86 height 20
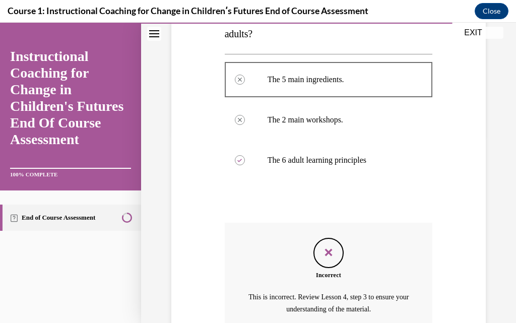
scroll to position [254, 0]
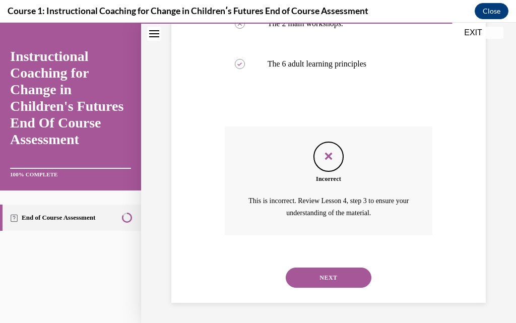
click at [326, 267] on div "NEXT" at bounding box center [329, 278] width 208 height 40
click at [326, 279] on button "NEXT" at bounding box center [329, 278] width 86 height 20
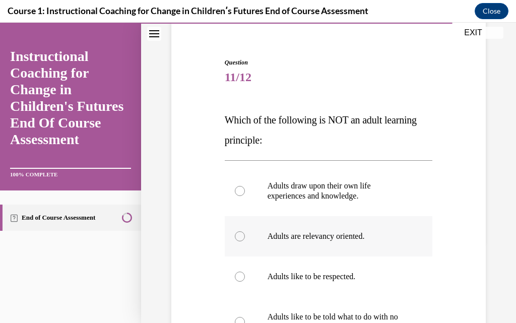
scroll to position [101, 0]
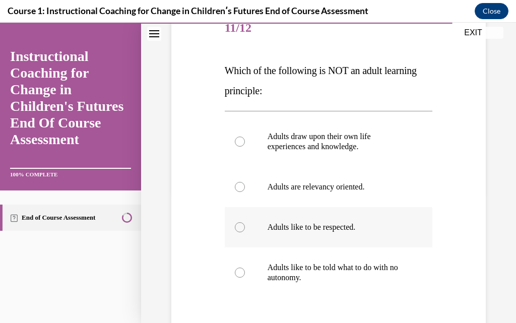
click at [240, 226] on div at bounding box center [240, 227] width 10 height 10
click at [240, 226] on input "Adults like to be respected." at bounding box center [240, 227] width 10 height 10
radio input "true"
click at [233, 268] on label "Adults like to be told what to do with no autonomy." at bounding box center [329, 273] width 208 height 50
click at [235, 268] on input "Adults like to be told what to do with no autonomy." at bounding box center [240, 273] width 10 height 10
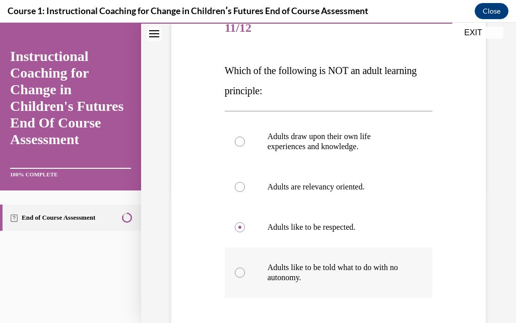
radio input "true"
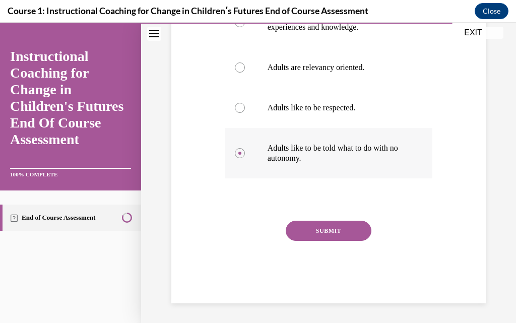
scroll to position [221, 0]
click at [334, 230] on button "SUBMIT" at bounding box center [329, 230] width 86 height 20
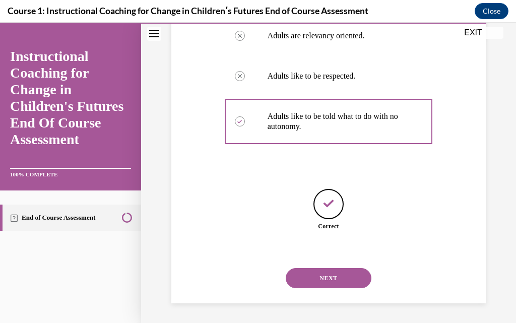
scroll to position [253, 0]
click at [328, 274] on button "NEXT" at bounding box center [329, 278] width 86 height 20
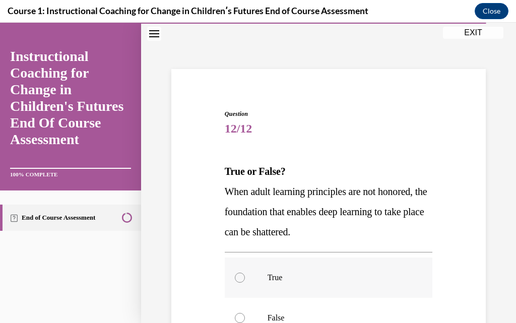
click at [239, 276] on div at bounding box center [240, 278] width 10 height 10
click at [239, 276] on input "True" at bounding box center [240, 278] width 10 height 10
radio input "true"
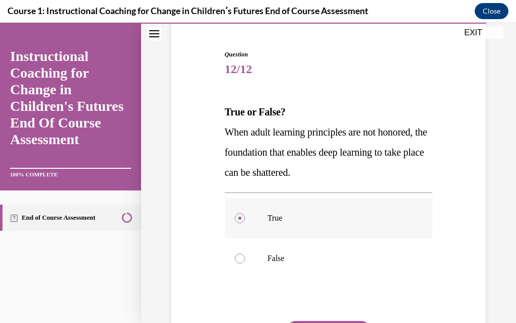
scroll to position [160, 0]
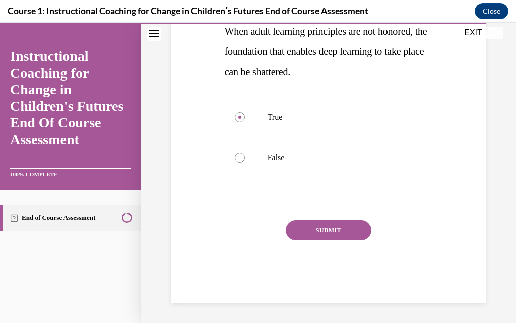
click at [318, 228] on button "SUBMIT" at bounding box center [329, 230] width 86 height 20
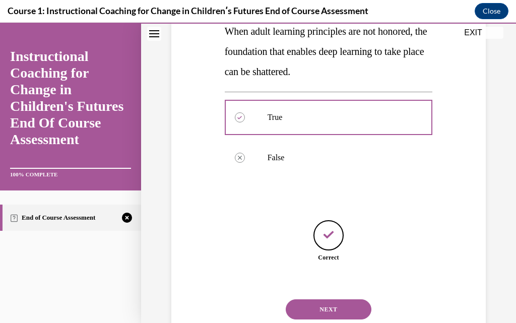
scroll to position [192, 0]
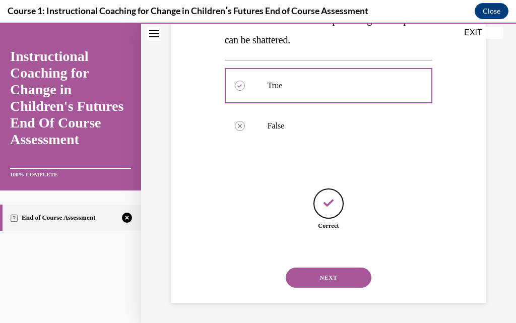
click at [317, 281] on button "NEXT" at bounding box center [329, 278] width 86 height 20
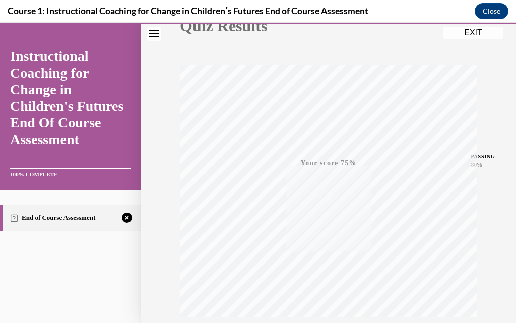
scroll to position [186, 0]
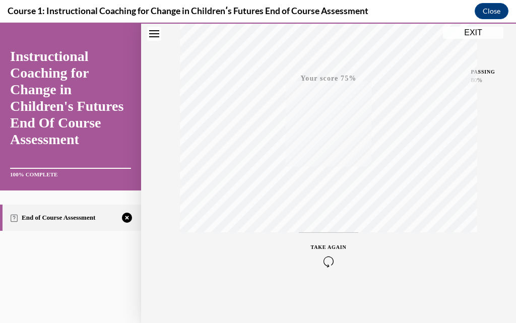
click at [322, 257] on icon "button" at bounding box center [329, 261] width 36 height 11
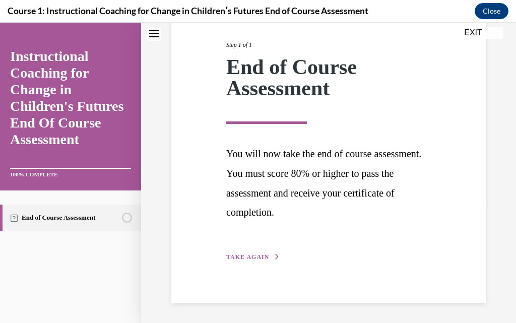
scroll to position [92, 0]
click at [239, 256] on span "TAKE AGAIN" at bounding box center [247, 257] width 43 height 7
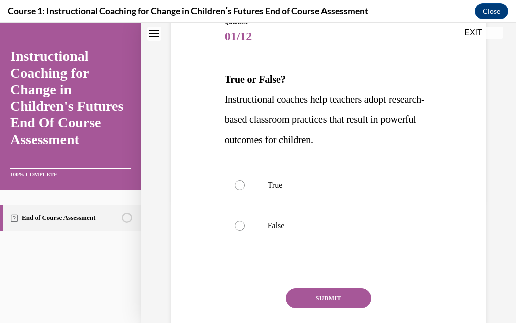
scroll to position [81, 0]
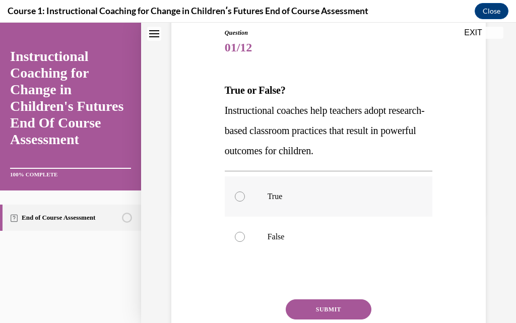
click at [239, 196] on div at bounding box center [240, 197] width 10 height 10
click at [239, 196] on input "True" at bounding box center [240, 197] width 10 height 10
radio input "true"
click at [300, 312] on button "SUBMIT" at bounding box center [329, 309] width 86 height 20
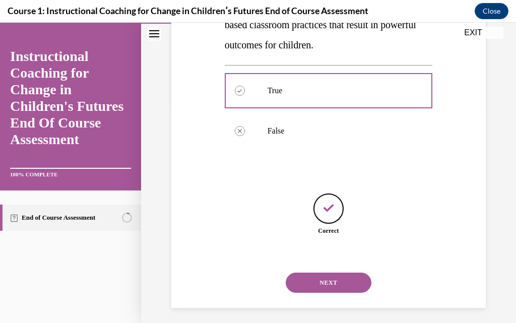
scroll to position [192, 0]
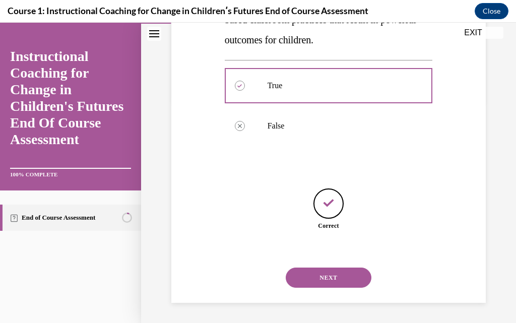
click at [321, 279] on button "NEXT" at bounding box center [329, 278] width 86 height 20
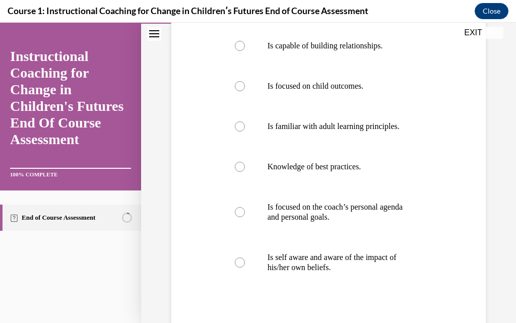
scroll to position [202, 0]
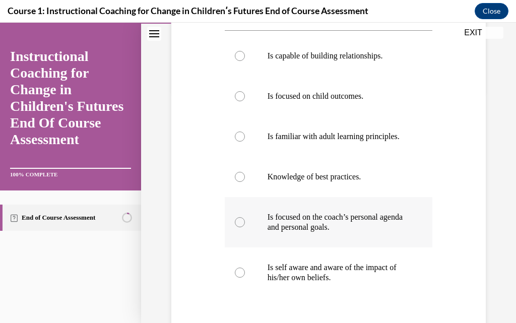
click at [240, 227] on div at bounding box center [240, 222] width 10 height 10
click at [240, 227] on input "Is focused on the coach’s personal agenda and personal goals." at bounding box center [240, 222] width 10 height 10
radio input "true"
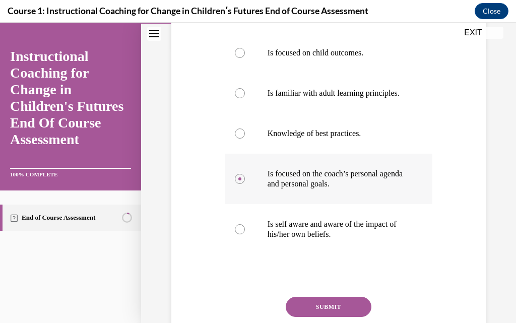
scroll to position [332, 0]
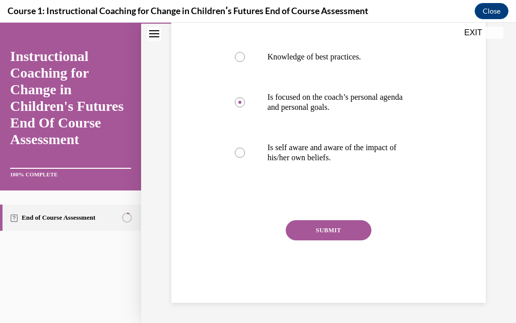
click at [341, 230] on button "SUBMIT" at bounding box center [329, 230] width 86 height 20
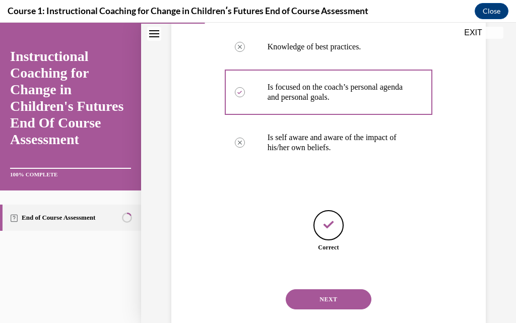
scroll to position [363, 0]
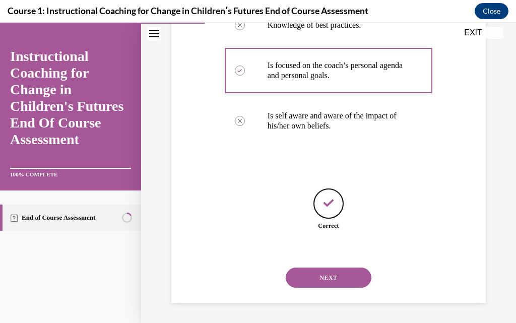
click at [323, 280] on button "NEXT" at bounding box center [329, 278] width 86 height 20
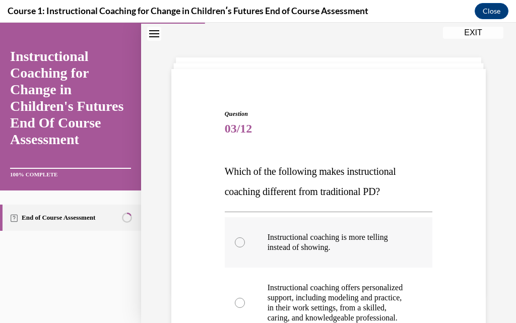
scroll to position [101, 0]
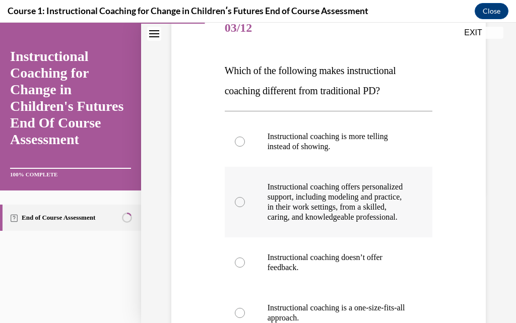
click at [237, 207] on div at bounding box center [240, 202] width 10 height 10
click at [237, 207] on input "Instructional coaching offers personalized support, including modeling and prac…" at bounding box center [240, 202] width 10 height 10
radio input "true"
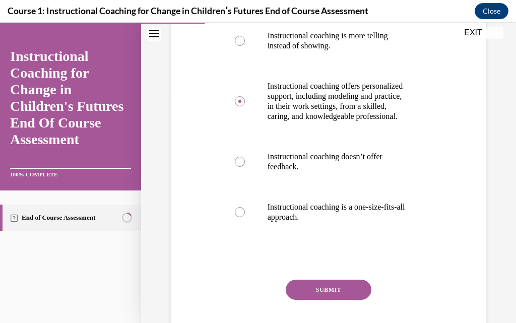
click at [335, 299] on button "SUBMIT" at bounding box center [329, 290] width 86 height 20
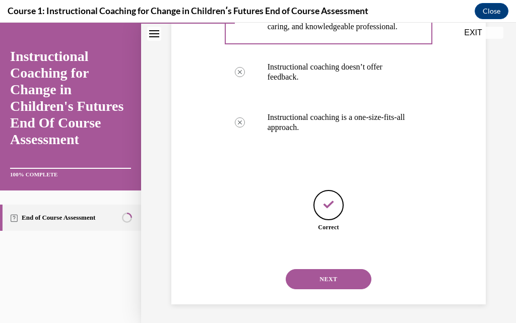
scroll to position [303, 0]
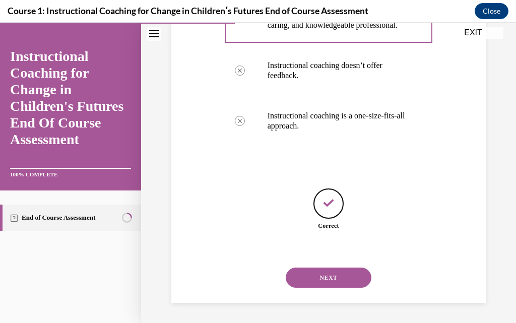
click at [331, 277] on button "NEXT" at bounding box center [329, 278] width 86 height 20
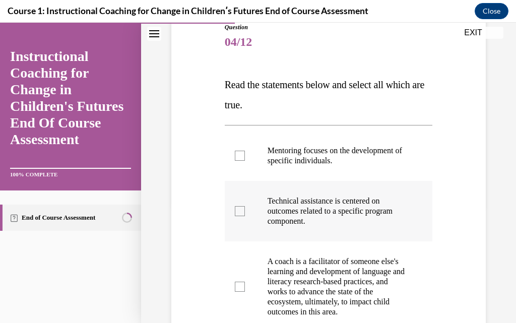
scroll to position [101, 0]
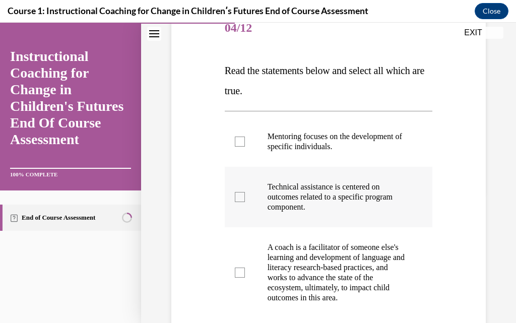
click at [242, 195] on div at bounding box center [240, 197] width 10 height 10
click at [242, 195] on input "Technical assistance is centered on outcomes related to a specific program comp…" at bounding box center [240, 197] width 10 height 10
checkbox input "true"
click at [241, 274] on div at bounding box center [240, 273] width 10 height 10
click at [241, 274] on input "A coach is a facilitator of someone else's learning and development of language…" at bounding box center [240, 273] width 10 height 10
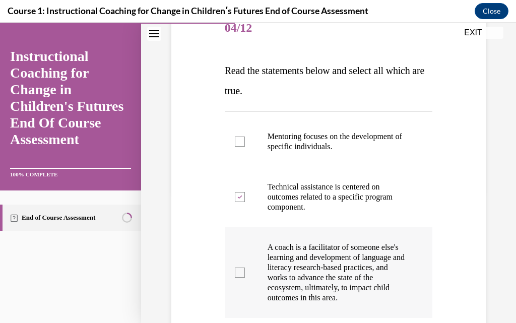
checkbox input "true"
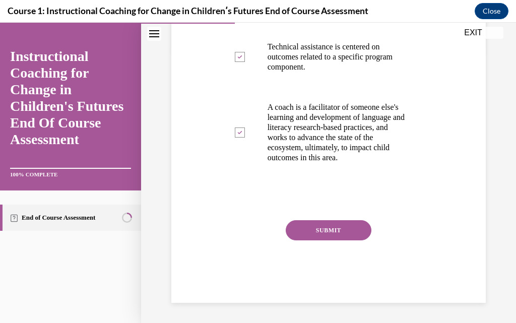
click at [336, 226] on button "SUBMIT" at bounding box center [329, 230] width 86 height 20
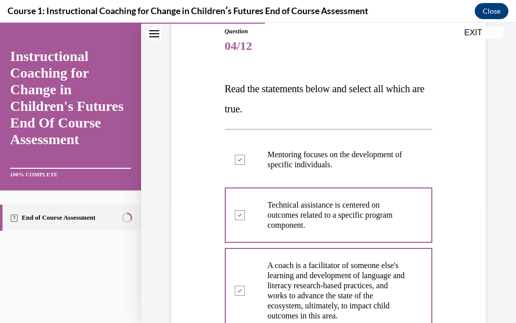
scroll to position [335, 0]
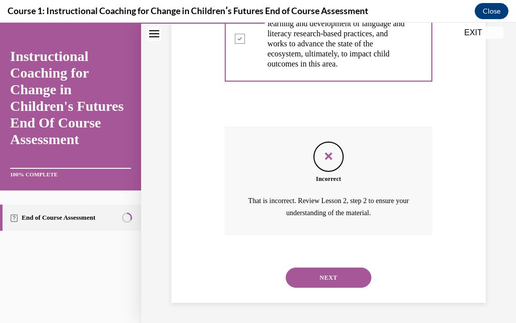
click at [329, 280] on button "NEXT" at bounding box center [329, 278] width 86 height 20
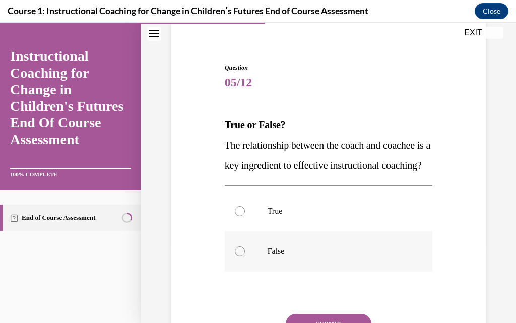
scroll to position [101, 0]
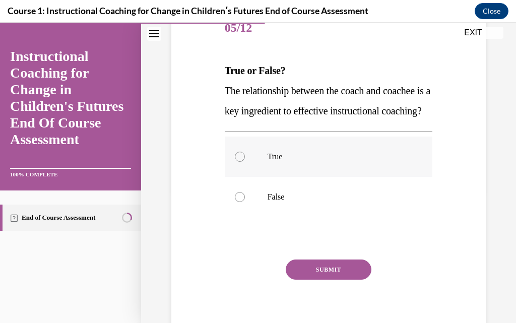
click at [239, 162] on div at bounding box center [240, 157] width 10 height 10
click at [239, 162] on input "True" at bounding box center [240, 157] width 10 height 10
radio input "true"
click at [340, 280] on button "SUBMIT" at bounding box center [329, 270] width 86 height 20
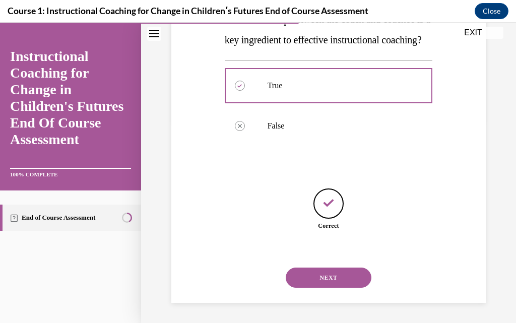
scroll to position [192, 0]
click at [340, 273] on button "NEXT" at bounding box center [329, 278] width 86 height 20
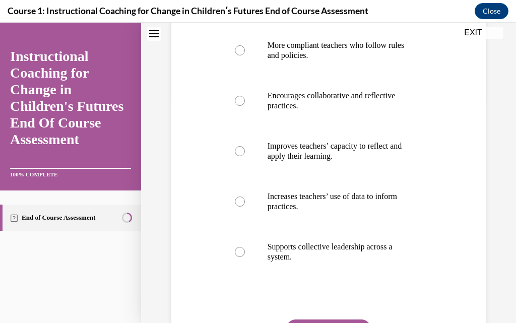
scroll to position [0, 0]
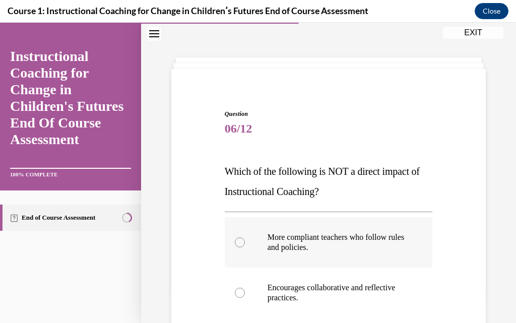
click at [241, 245] on div at bounding box center [240, 242] width 10 height 10
click at [241, 245] on input "More compliant teachers who follow rules and policies." at bounding box center [240, 242] width 10 height 10
radio input "true"
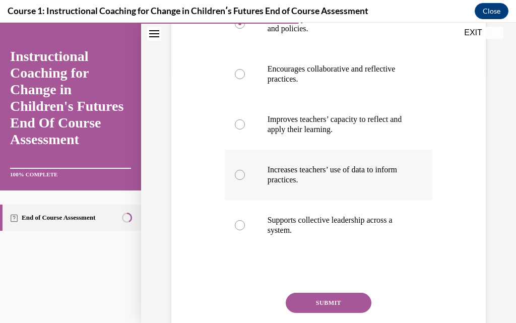
scroll to position [291, 0]
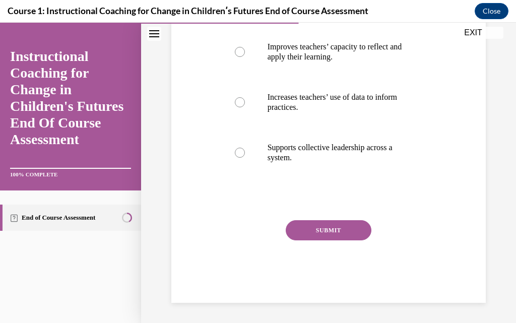
click at [340, 228] on button "SUBMIT" at bounding box center [329, 230] width 86 height 20
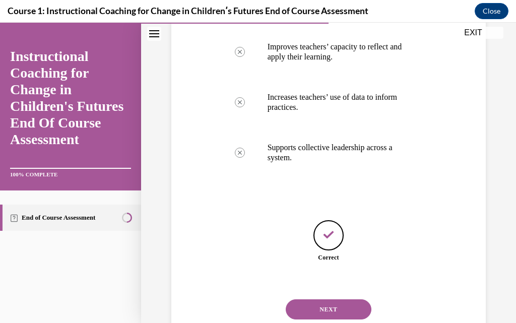
scroll to position [323, 0]
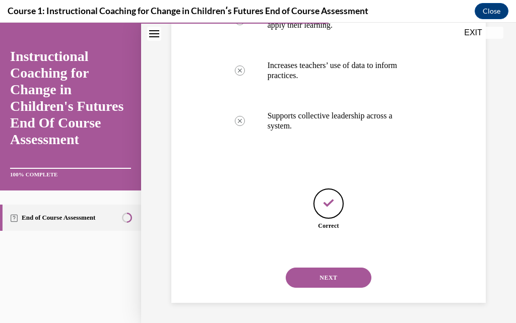
click at [331, 279] on button "NEXT" at bounding box center [329, 278] width 86 height 20
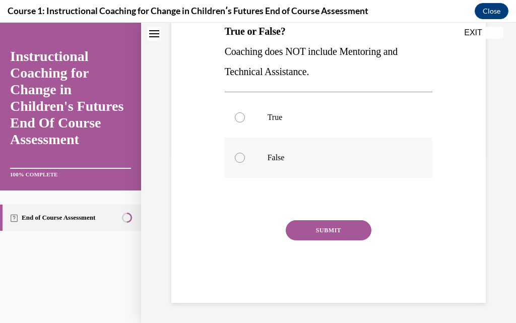
scroll to position [0, 0]
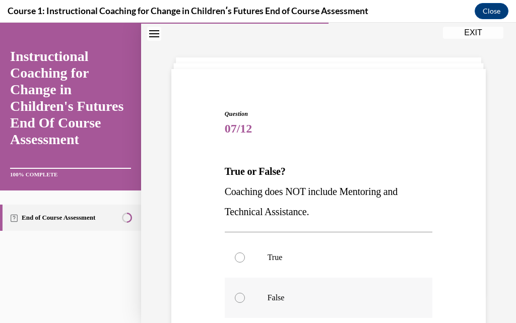
click at [240, 299] on div at bounding box center [240, 298] width 10 height 10
click at [240, 299] on input "False" at bounding box center [240, 298] width 10 height 10
radio input "true"
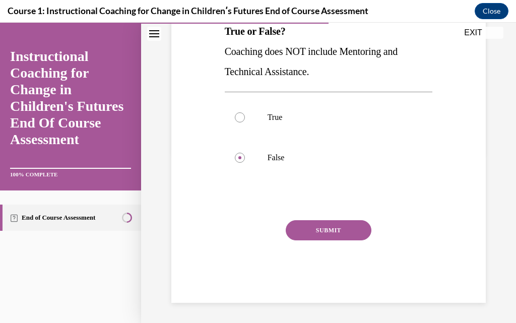
click at [332, 231] on button "SUBMIT" at bounding box center [329, 230] width 86 height 20
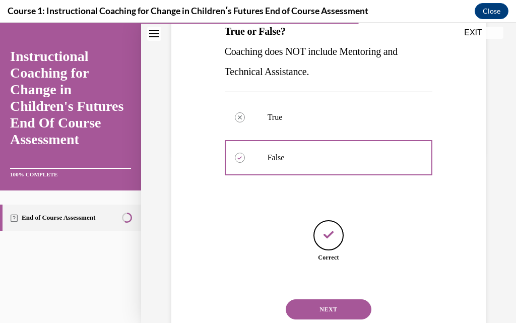
scroll to position [172, 0]
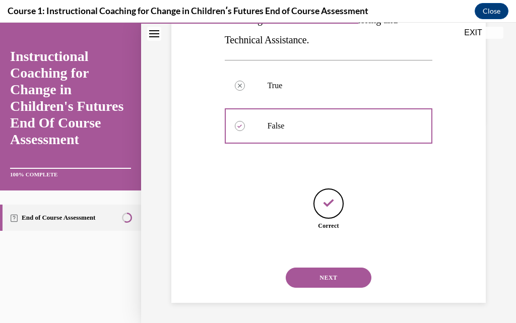
click at [322, 275] on button "NEXT" at bounding box center [329, 278] width 86 height 20
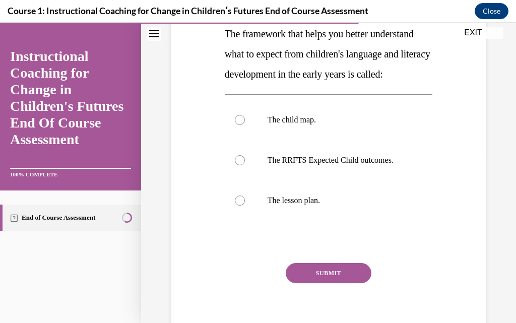
scroll to position [151, 0]
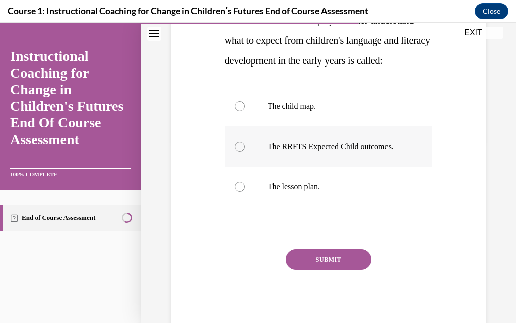
click at [240, 152] on div at bounding box center [240, 147] width 10 height 10
click at [240, 152] on input "The RRFTS Expected Child outcomes." at bounding box center [240, 147] width 10 height 10
radio input "true"
click at [341, 270] on button "SUBMIT" at bounding box center [329, 260] width 86 height 20
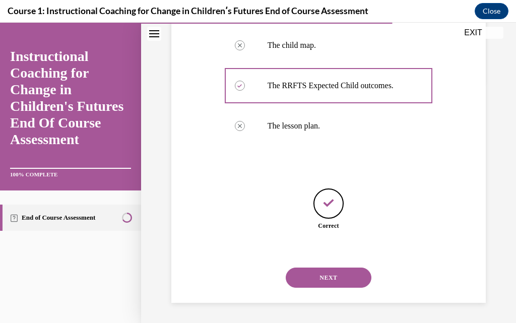
scroll to position [232, 0]
click at [329, 282] on button "NEXT" at bounding box center [329, 278] width 86 height 20
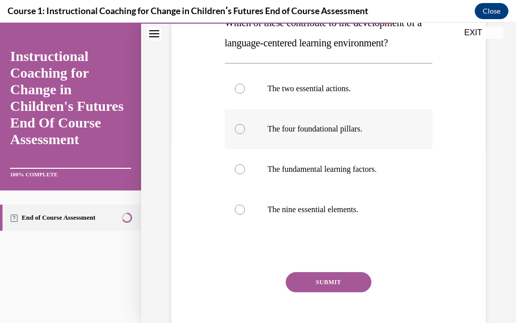
scroll to position [151, 0]
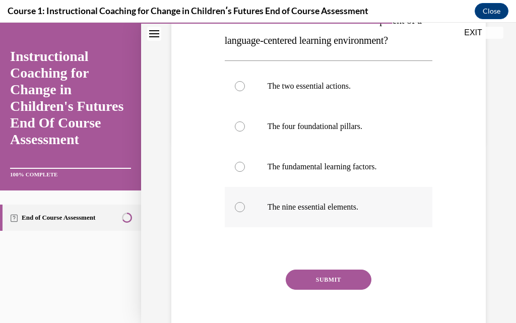
click at [237, 204] on div at bounding box center [240, 207] width 10 height 10
click at [237, 204] on input "The nine essential elements." at bounding box center [240, 207] width 10 height 10
radio input "true"
click at [337, 276] on button "SUBMIT" at bounding box center [329, 280] width 86 height 20
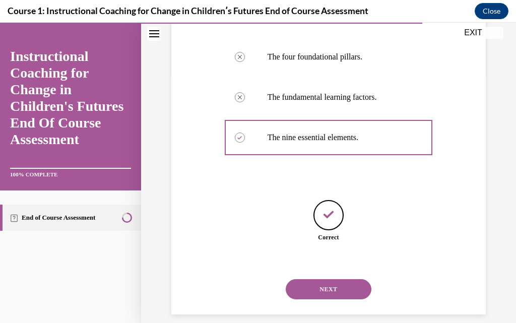
scroll to position [232, 0]
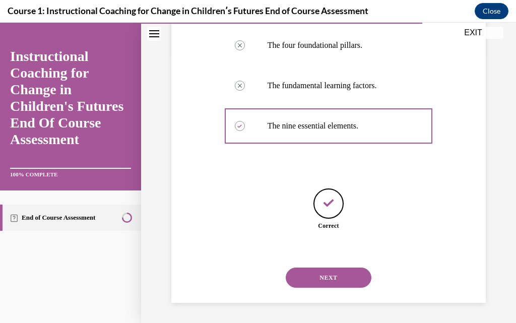
click at [326, 277] on button "NEXT" at bounding box center [329, 278] width 86 height 20
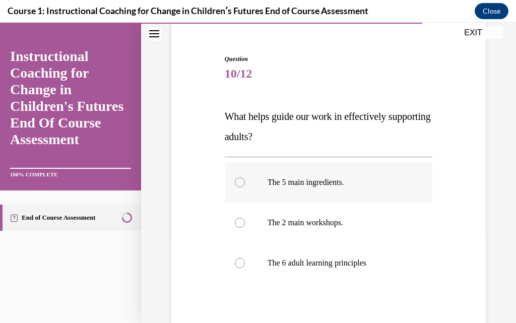
scroll to position [151, 0]
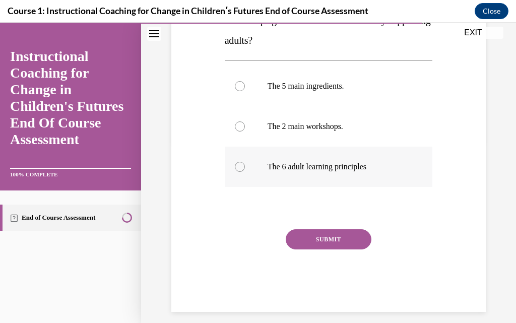
click at [239, 170] on div at bounding box center [240, 167] width 10 height 10
click at [239, 170] on input "The 6 adult learning principles" at bounding box center [240, 167] width 10 height 10
radio input "true"
click at [329, 236] on button "SUBMIT" at bounding box center [329, 239] width 86 height 20
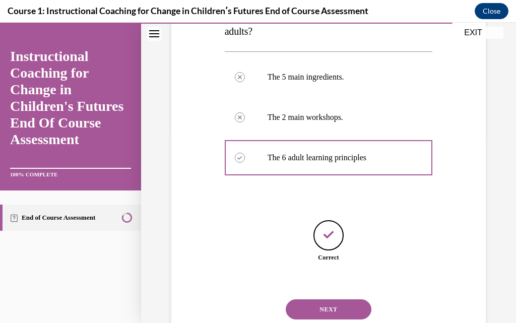
scroll to position [192, 0]
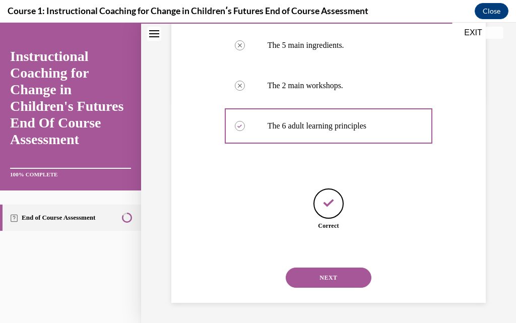
click at [330, 276] on button "NEXT" at bounding box center [329, 278] width 86 height 20
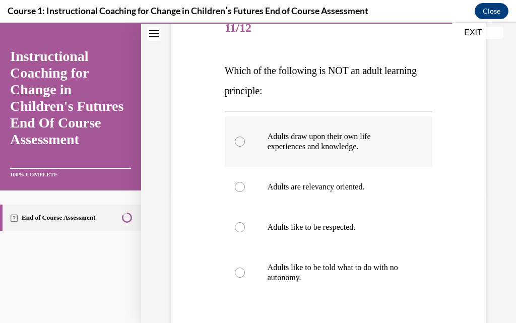
scroll to position [151, 0]
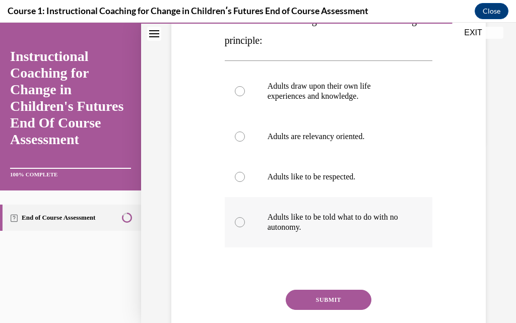
click at [238, 218] on div at bounding box center [240, 222] width 10 height 10
click at [238, 218] on input "Adults like to be told what to do with no autonomy." at bounding box center [240, 222] width 10 height 10
radio input "true"
click at [357, 299] on button "SUBMIT" at bounding box center [329, 300] width 86 height 20
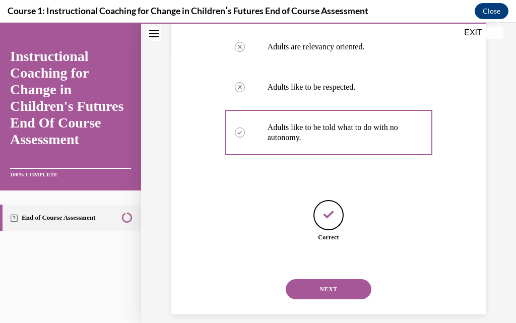
scroll to position [253, 0]
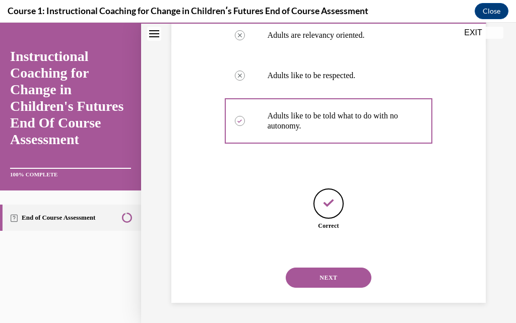
click at [335, 277] on button "NEXT" at bounding box center [329, 278] width 86 height 20
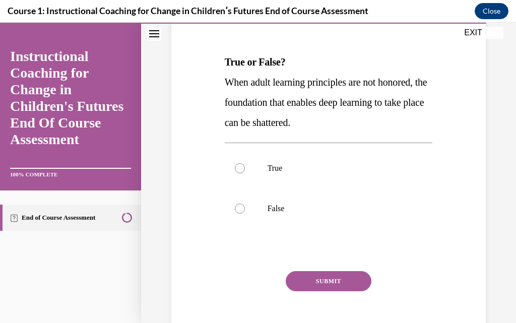
scroll to position [151, 0]
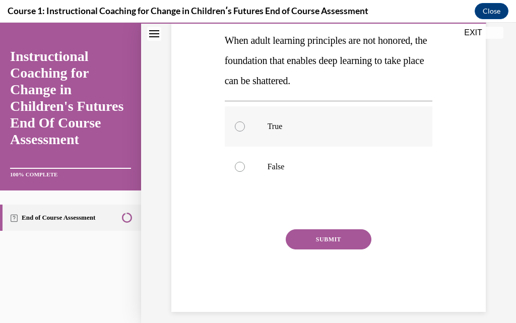
click at [235, 124] on div at bounding box center [240, 127] width 10 height 10
click at [235, 124] on input "True" at bounding box center [240, 127] width 10 height 10
radio input "true"
click at [326, 238] on button "SUBMIT" at bounding box center [329, 239] width 86 height 20
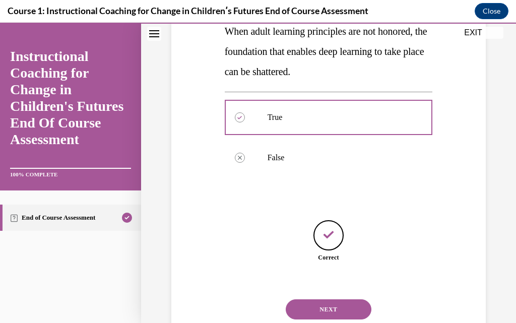
scroll to position [192, 0]
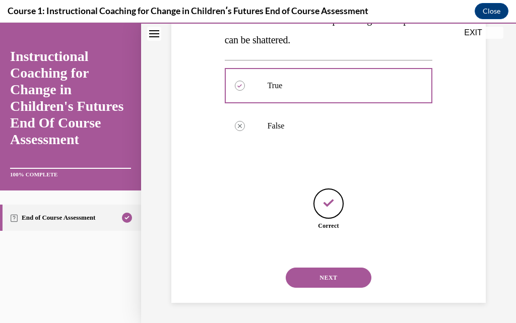
click at [333, 279] on button "NEXT" at bounding box center [329, 278] width 86 height 20
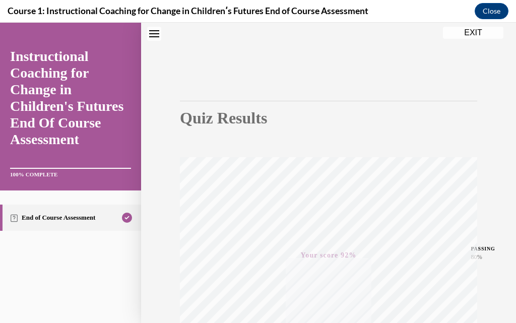
scroll to position [0, 0]
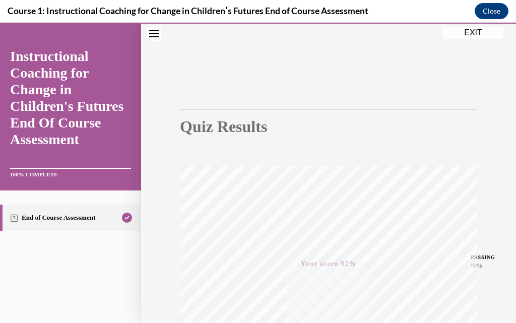
click at [469, 30] on button "EXIT" at bounding box center [473, 33] width 60 height 12
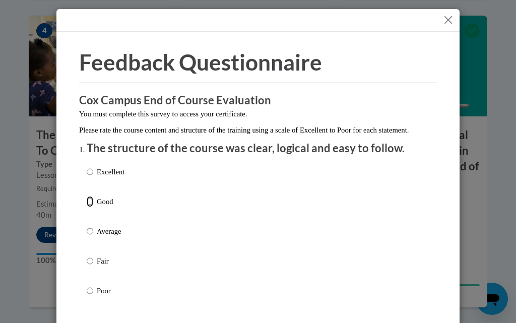
click at [87, 207] on input "Good" at bounding box center [90, 201] width 7 height 11
radio input "true"
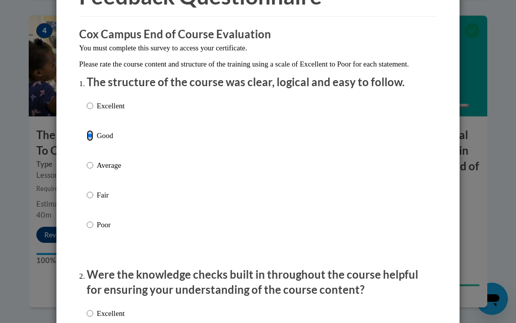
scroll to position [202, 0]
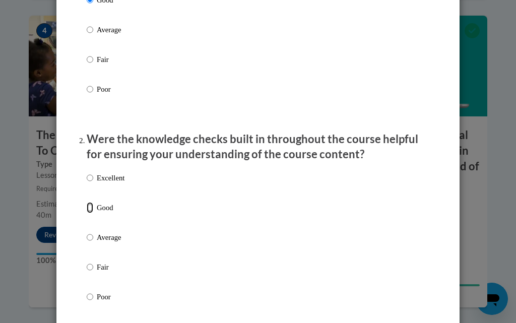
click at [88, 213] on input "Good" at bounding box center [90, 207] width 7 height 11
radio input "true"
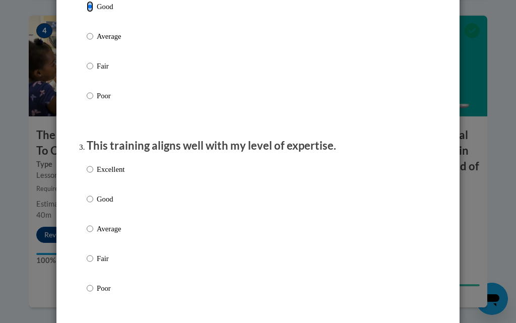
scroll to position [403, 0]
click at [87, 204] on input "Good" at bounding box center [90, 198] width 7 height 11
radio input "true"
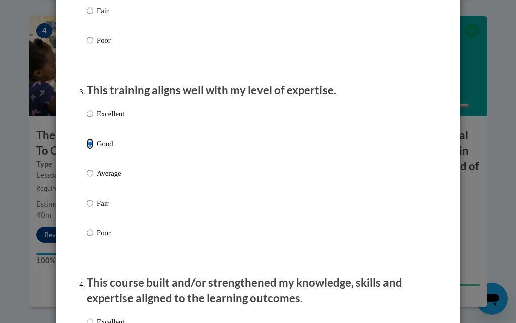
scroll to position [555, 0]
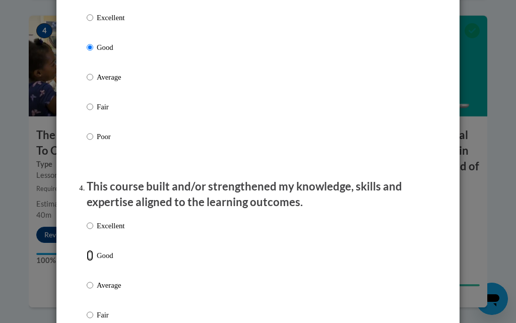
click at [87, 261] on input "Good" at bounding box center [90, 255] width 7 height 11
radio input "true"
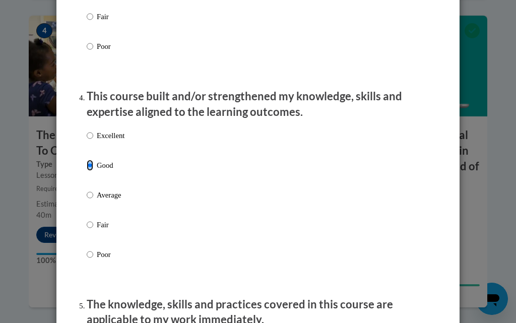
scroll to position [807, 0]
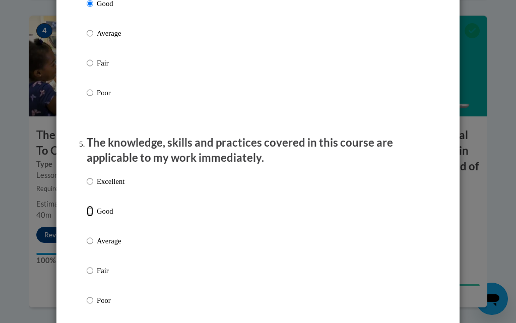
click at [88, 217] on input "Good" at bounding box center [90, 211] width 7 height 11
radio input "true"
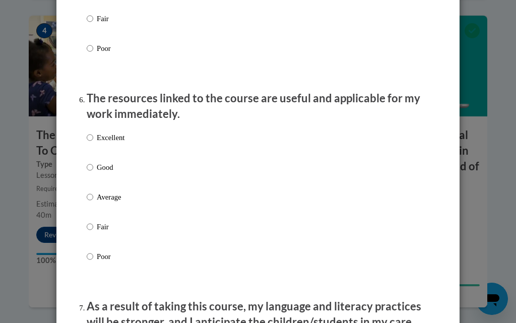
click at [90, 175] on label "Good" at bounding box center [106, 175] width 38 height 27
click at [90, 173] on input "Good" at bounding box center [90, 167] width 7 height 11
radio input "true"
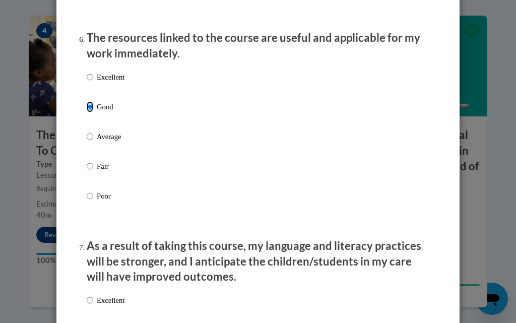
scroll to position [1260, 0]
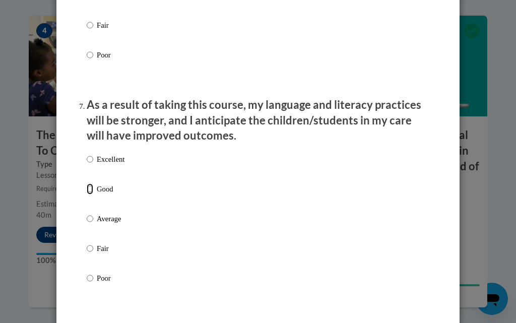
click at [87, 194] on input "Good" at bounding box center [90, 189] width 7 height 11
radio input "true"
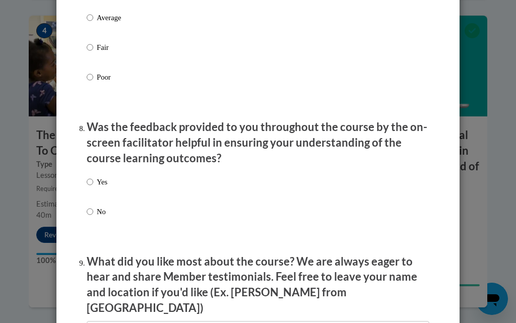
scroll to position [1462, 0]
click at [87, 187] on input "Yes" at bounding box center [90, 181] width 7 height 11
radio input "true"
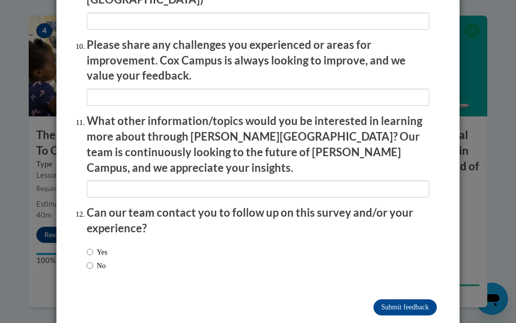
scroll to position [1772, 0]
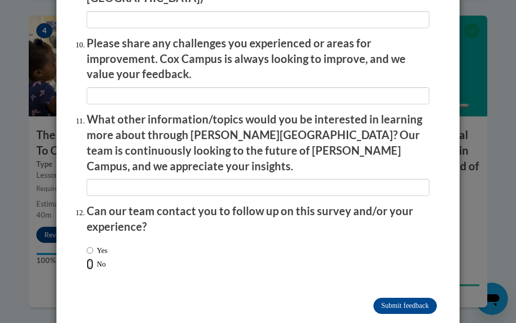
click at [87, 259] on input "No" at bounding box center [90, 264] width 7 height 11
radio input "true"
click at [403, 298] on input "Submit feedback" at bounding box center [406, 306] width 64 height 16
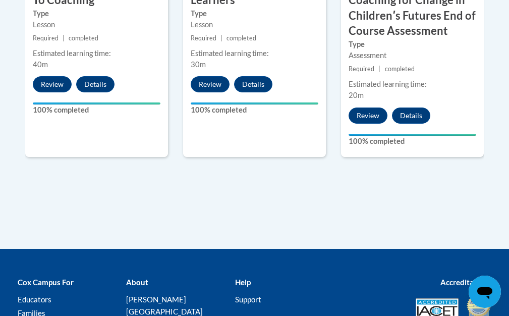
scroll to position [807, 0]
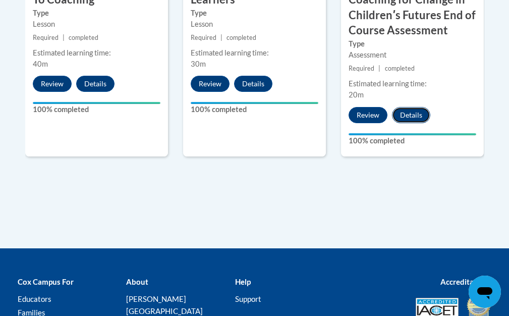
click at [416, 114] on button "Details" at bounding box center [411, 115] width 38 height 16
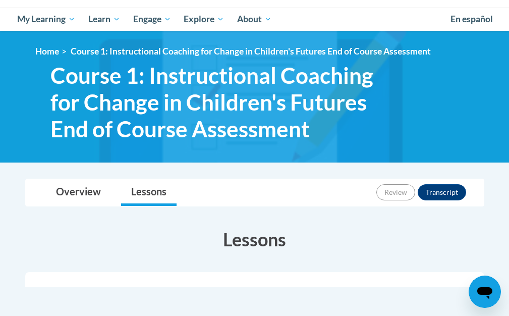
scroll to position [302, 0]
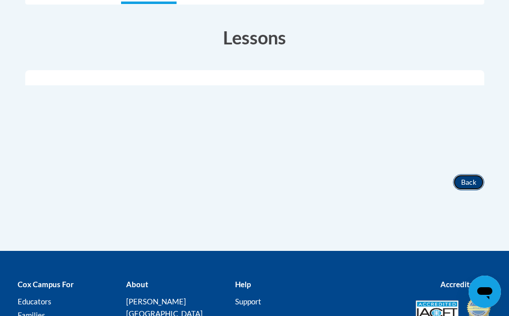
click at [474, 179] on button "Back" at bounding box center [468, 182] width 31 height 16
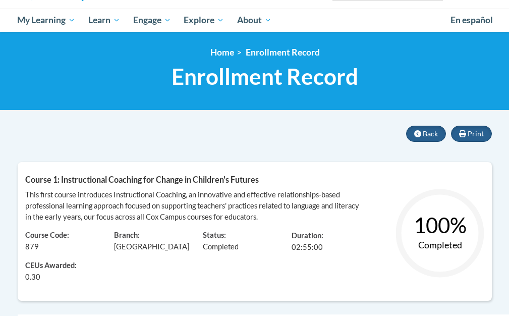
scroll to position [151, 0]
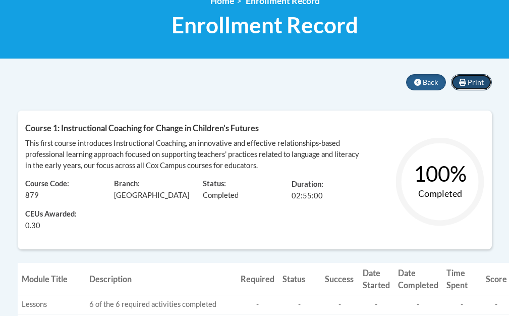
click at [475, 85] on span "Print" at bounding box center [475, 82] width 16 height 9
click at [486, 84] on button "Print" at bounding box center [471, 82] width 41 height 16
click at [477, 77] on button "Print" at bounding box center [471, 82] width 41 height 16
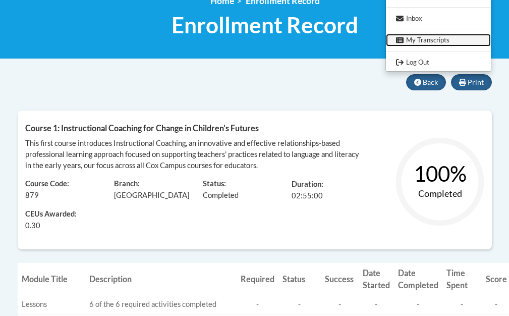
click at [440, 46] on link "My Transcripts" at bounding box center [438, 40] width 105 height 13
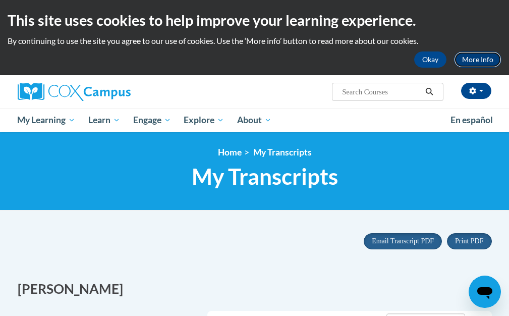
click at [480, 56] on link "More Info" at bounding box center [477, 59] width 47 height 16
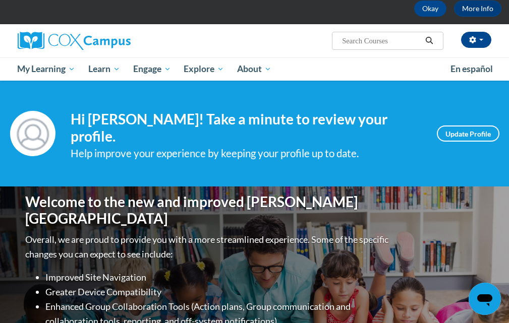
scroll to position [50, 0]
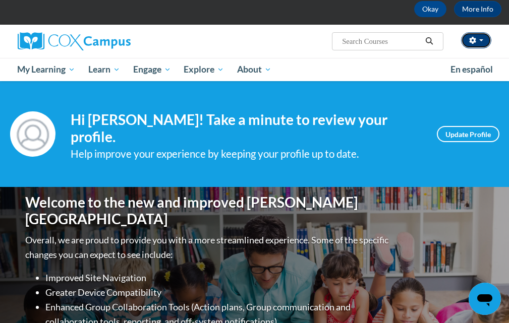
click at [483, 41] on button "button" at bounding box center [476, 40] width 30 height 16
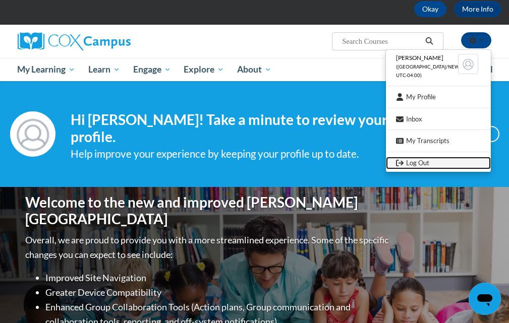
click at [439, 161] on link "Log Out" at bounding box center [438, 163] width 105 height 13
